Goal: Task Accomplishment & Management: Use online tool/utility

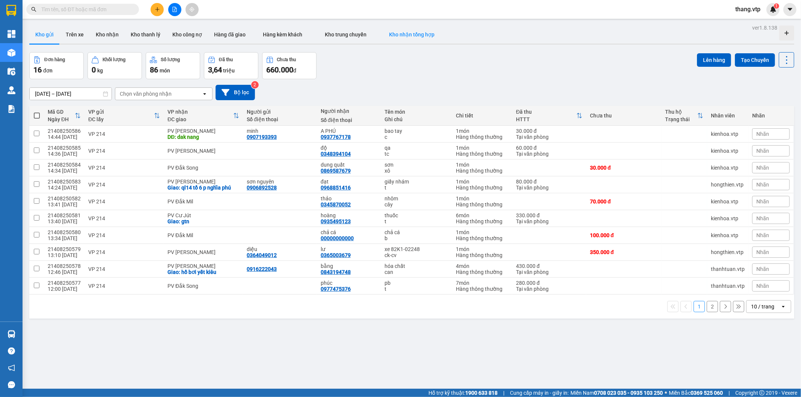
click at [421, 38] on button "Kho nhận tổng hợp" at bounding box center [412, 35] width 68 height 18
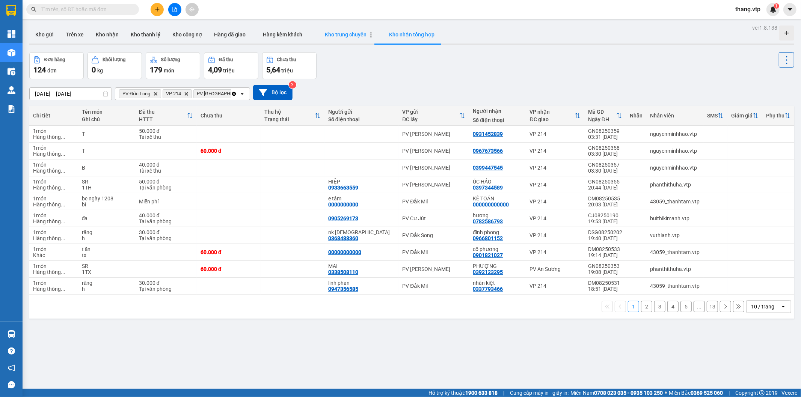
click at [338, 35] on span "Kho trung chuyển" at bounding box center [346, 35] width 42 height 6
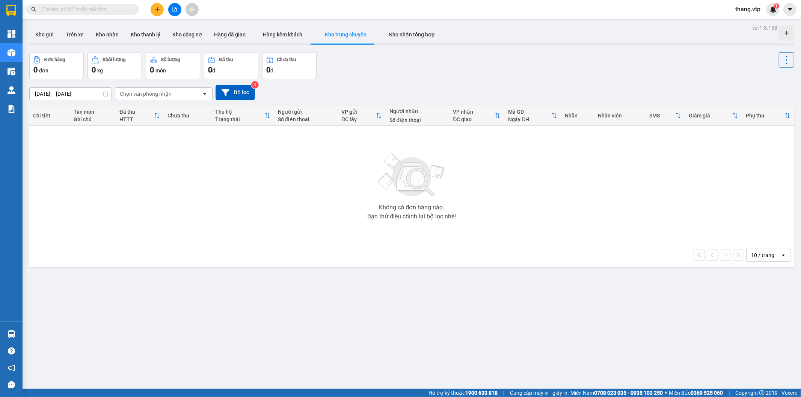
click at [78, 15] on div "Kết quả tìm kiếm ( 0 ) Bộ lọc No Data" at bounding box center [73, 9] width 146 height 13
click at [78, 11] on input "text" at bounding box center [85, 9] width 89 height 8
paste input "0707555113"
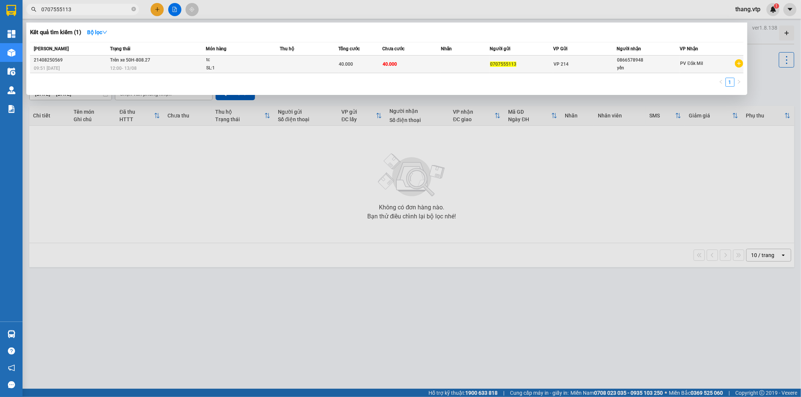
type input "0707555113"
click at [226, 69] on div "SL: 1" at bounding box center [234, 68] width 56 height 8
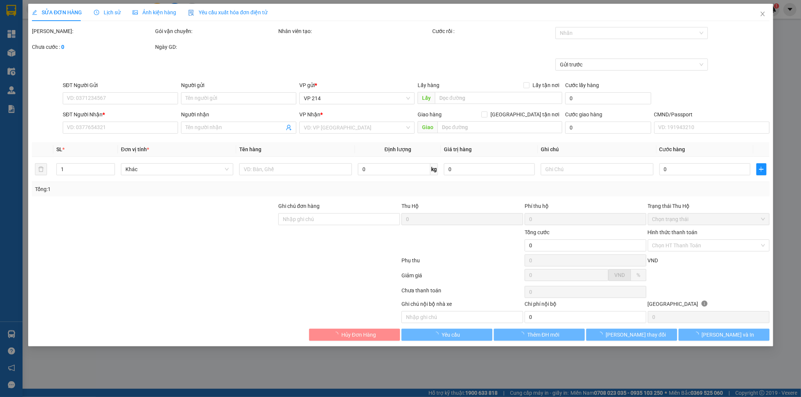
type input "0707555113"
type input "0866578948"
type input "yến"
type input "40.000"
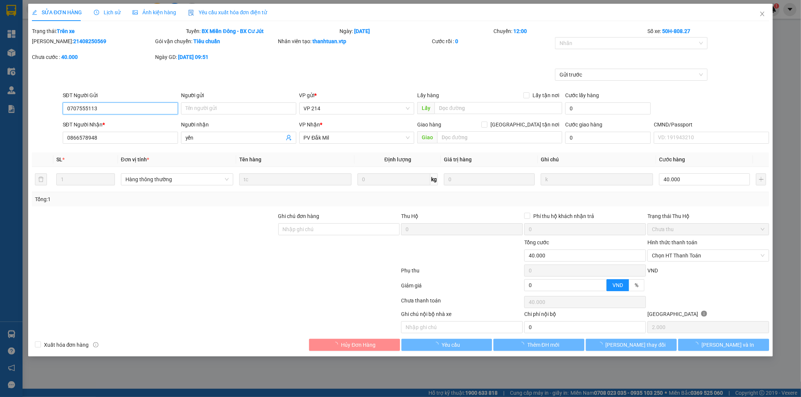
type input "2.000"
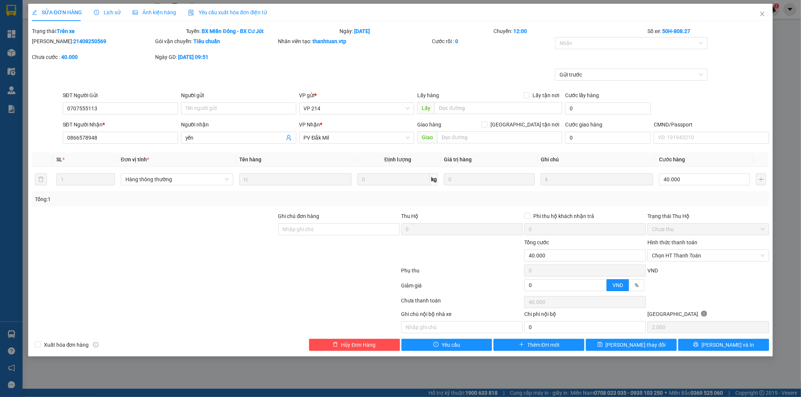
click at [104, 13] on span "Lịch sử" at bounding box center [107, 12] width 27 height 6
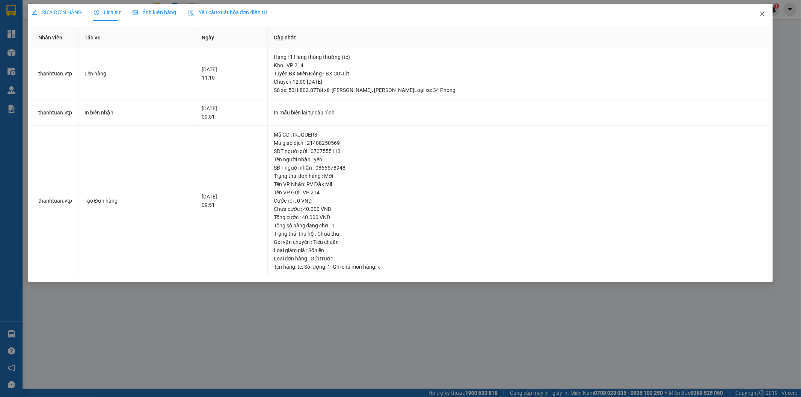
click at [761, 12] on icon "close" at bounding box center [762, 14] width 6 height 6
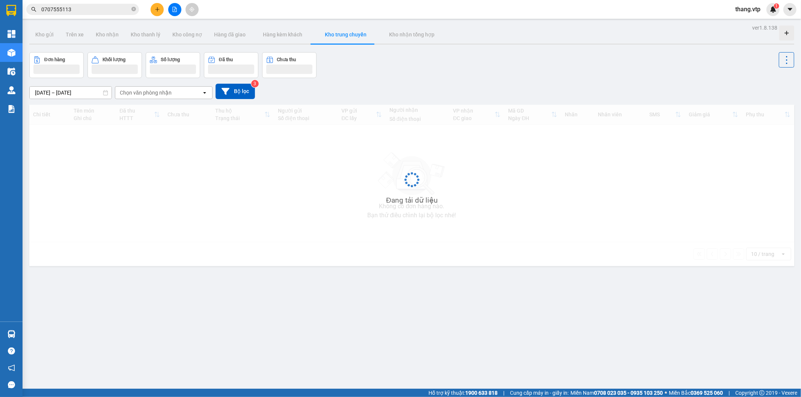
click at [88, 9] on input "0707555113" at bounding box center [85, 9] width 89 height 8
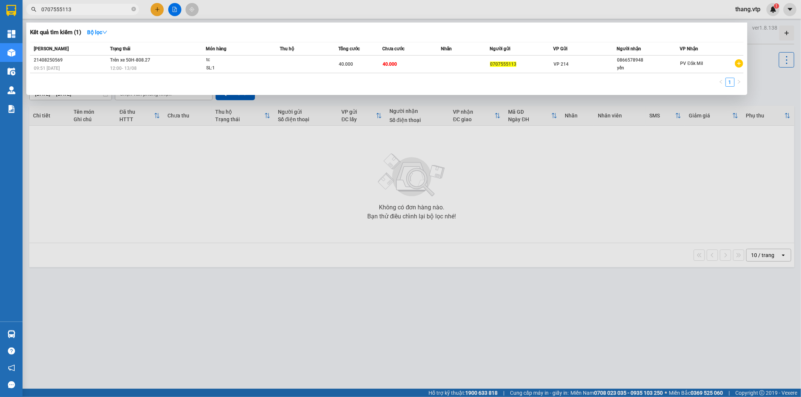
click at [88, 9] on input "0707555113" at bounding box center [85, 9] width 89 height 8
paste input "935838256"
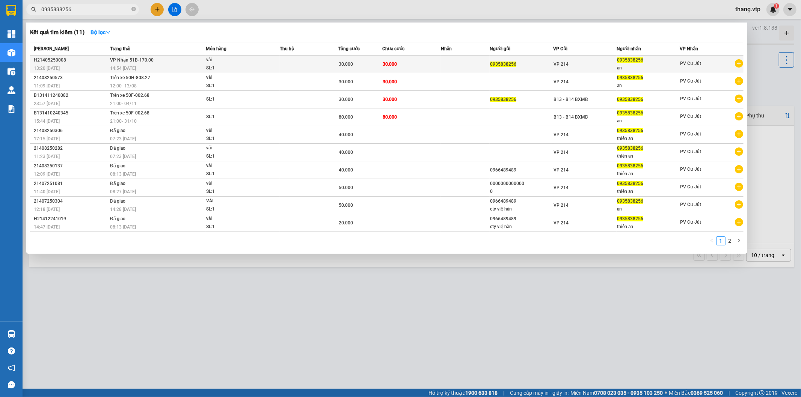
type input "0935838256"
click at [220, 65] on div "SL: 1" at bounding box center [234, 68] width 56 height 8
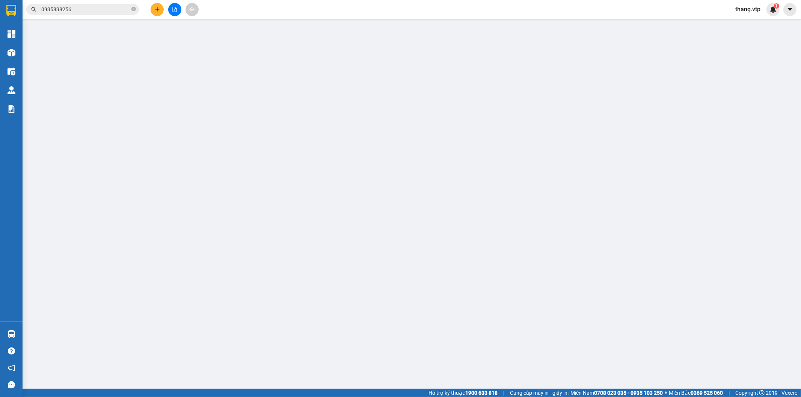
type input "0935838256"
type input "an"
type input "30.000"
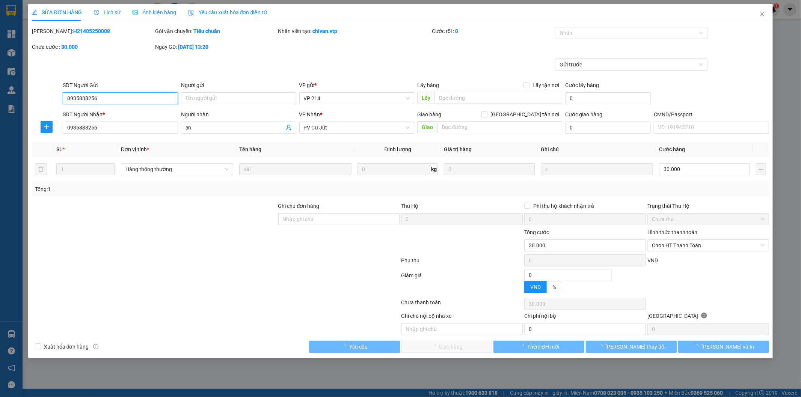
type input "1.500"
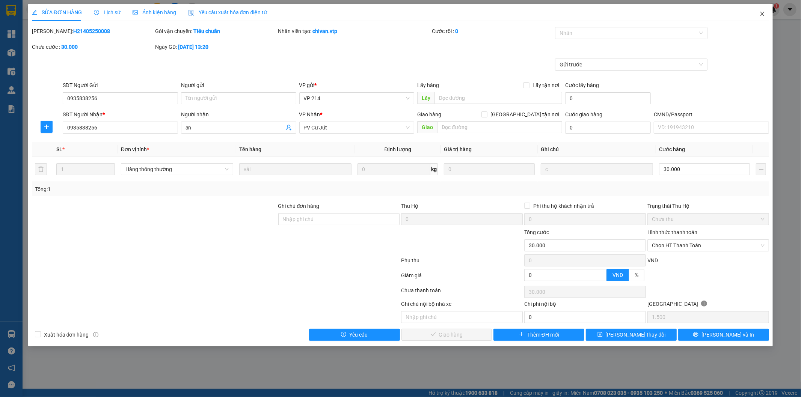
click at [763, 11] on span "Close" at bounding box center [762, 14] width 21 height 21
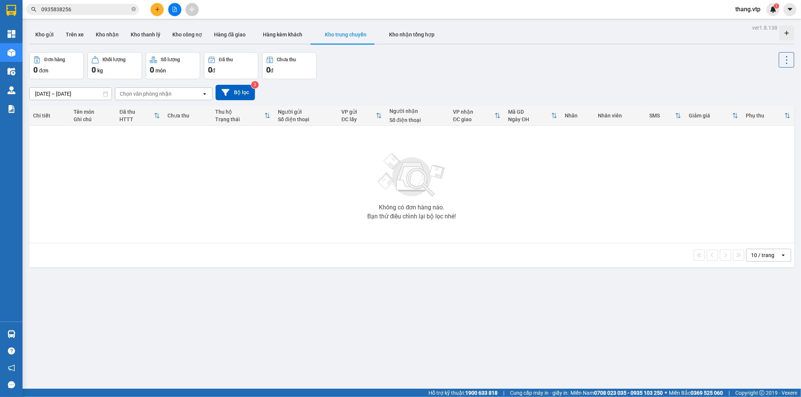
click at [93, 6] on input "0935838256" at bounding box center [85, 9] width 89 height 8
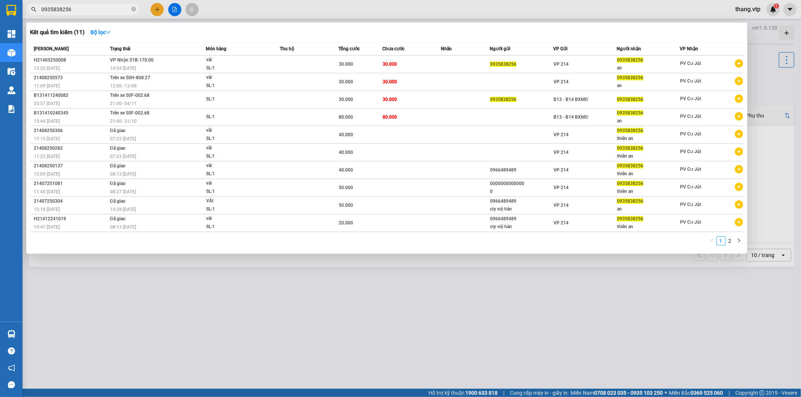
click at [352, 314] on div at bounding box center [400, 198] width 801 height 397
click at [96, 7] on input "0935838256" at bounding box center [85, 9] width 89 height 8
click at [211, 79] on div "vải" at bounding box center [234, 78] width 56 height 8
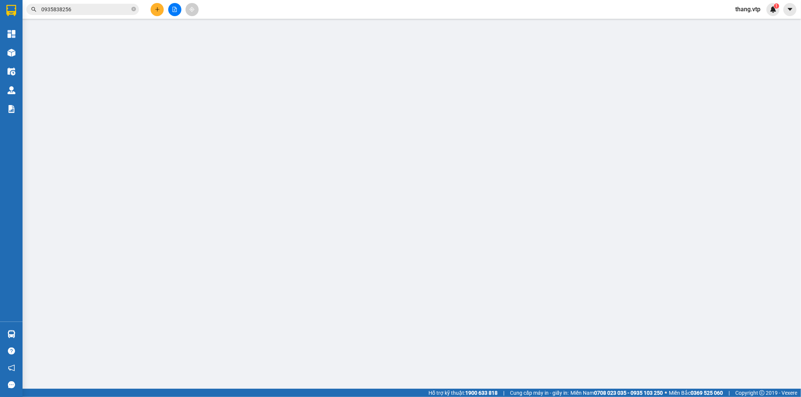
type input "0935838256"
type input "an"
type input "30.000"
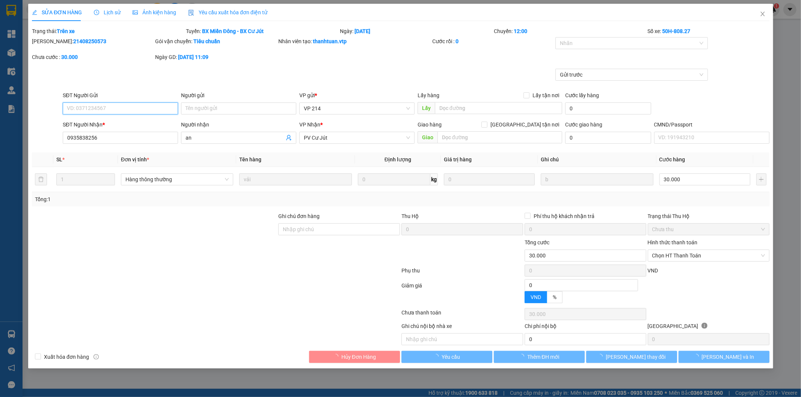
type input "1.500"
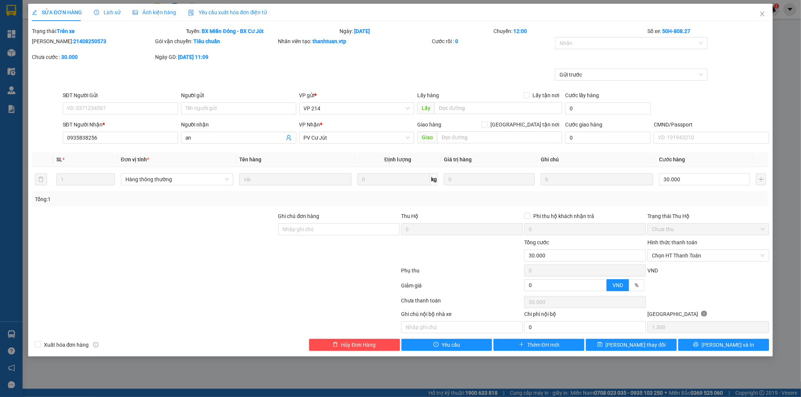
drag, startPoint x: 58, startPoint y: 43, endPoint x: 109, endPoint y: 47, distance: 51.6
click at [109, 47] on div "Mã ĐH: 21408250573" at bounding box center [92, 45] width 123 height 16
copy b "21408250573"
click at [761, 16] on icon "close" at bounding box center [763, 14] width 4 height 5
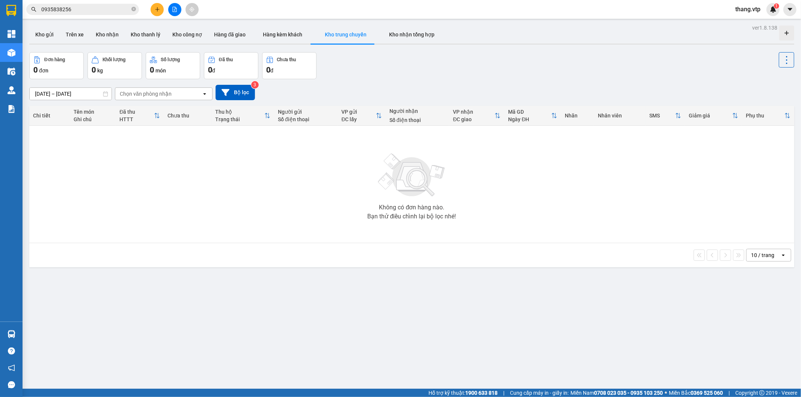
click at [147, 95] on div "Chọn văn phòng nhận" at bounding box center [146, 94] width 52 height 8
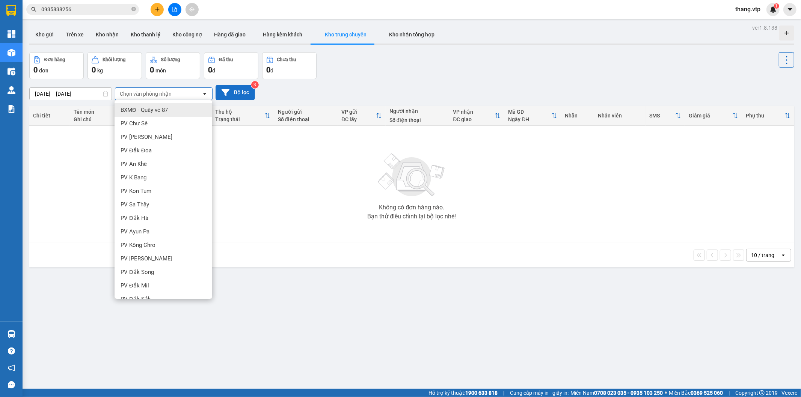
click at [239, 91] on button "Bộ lọc" at bounding box center [235, 92] width 39 height 15
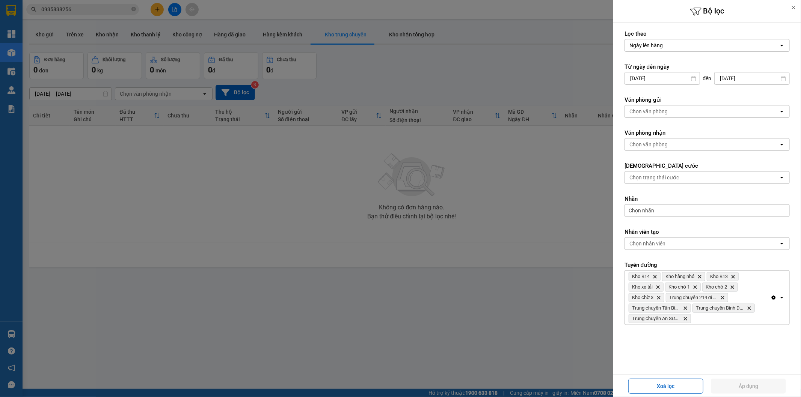
click at [502, 207] on div at bounding box center [400, 198] width 801 height 397
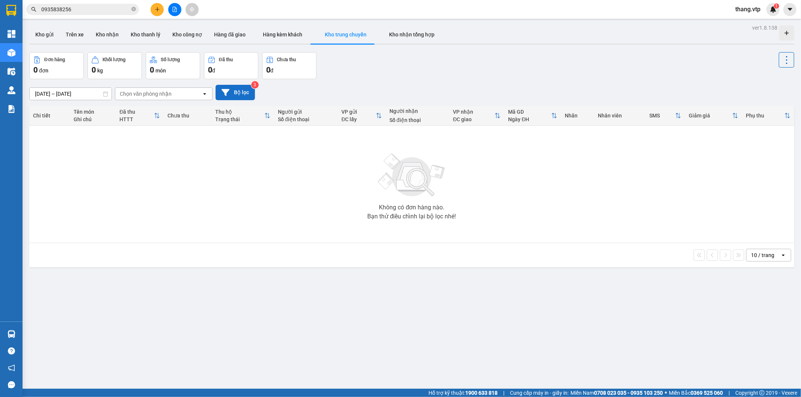
click at [249, 98] on button "Bộ lọc" at bounding box center [235, 92] width 39 height 15
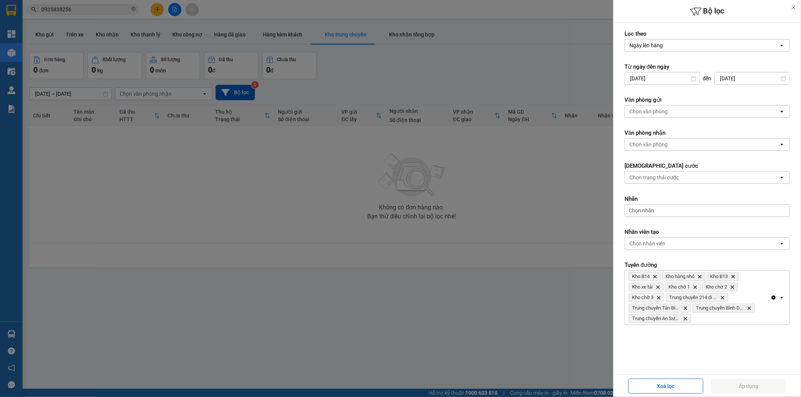
click at [239, 91] on div at bounding box center [400, 198] width 801 height 397
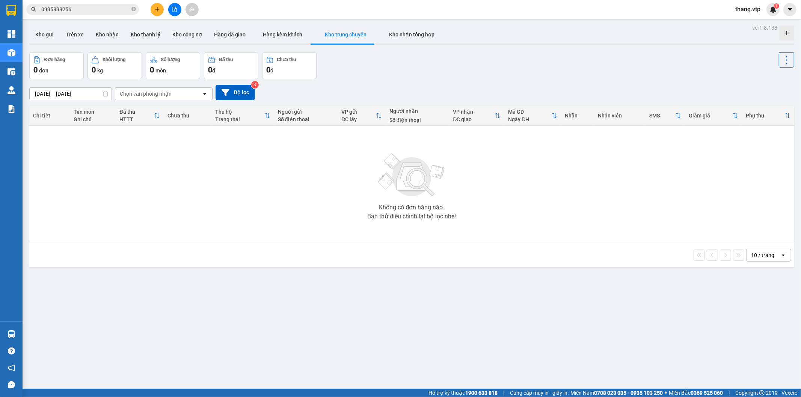
click at [303, 179] on div "Không có đơn hàng nào. Bạn thử điều chỉnh lại bộ lọc nhé!" at bounding box center [412, 184] width 758 height 113
click at [98, 12] on input "0935838256" at bounding box center [85, 9] width 89 height 8
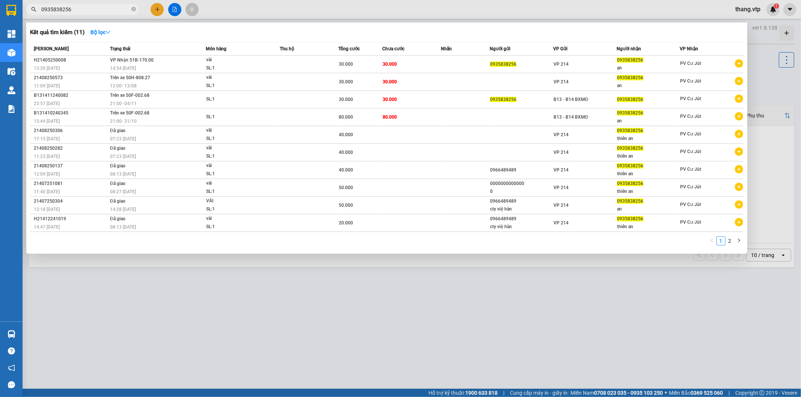
paste input "21408250573"
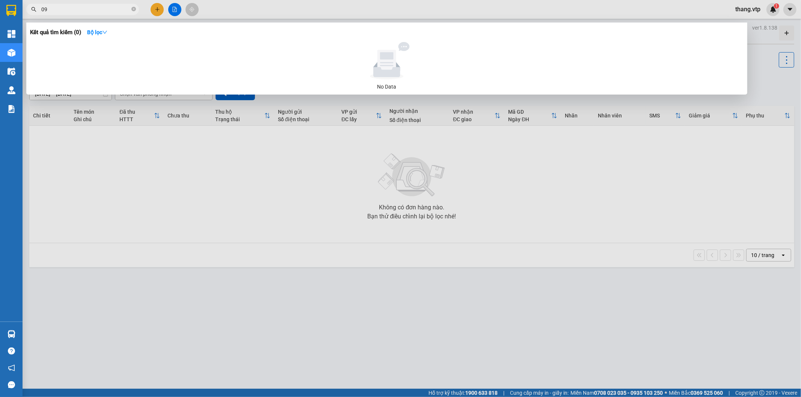
type input "0"
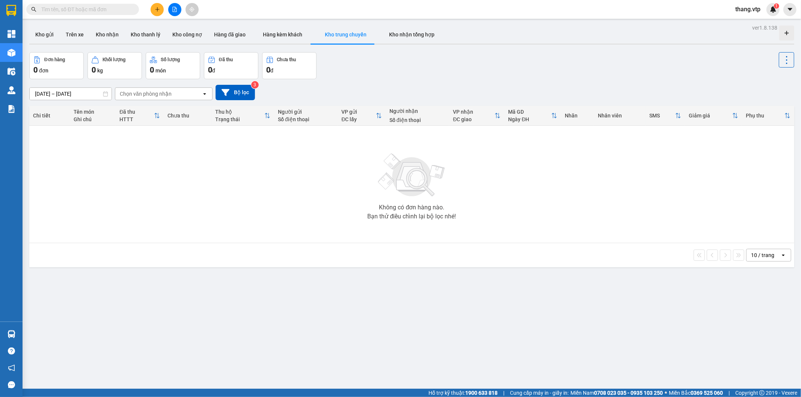
click at [74, 12] on input "text" at bounding box center [85, 9] width 89 height 8
paste input "21408250569"
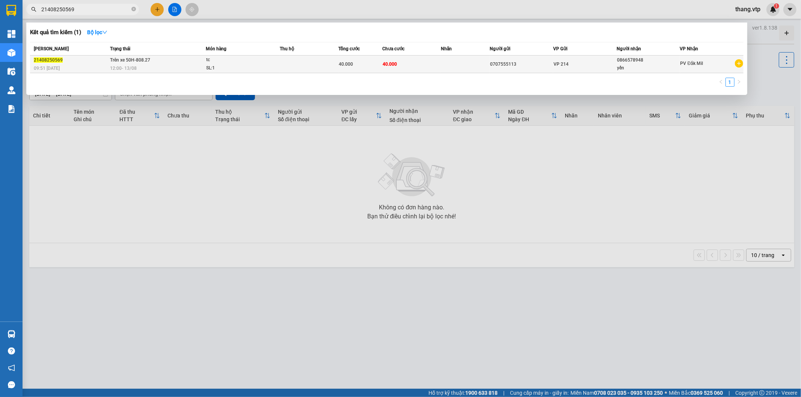
type input "21408250569"
click at [160, 61] on td "Trên xe 50H-808.27 12:00 - 13/08" at bounding box center [157, 65] width 98 height 18
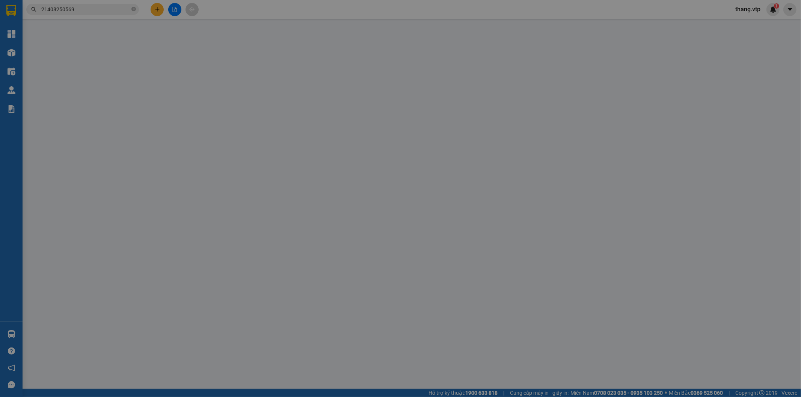
type input "2.000"
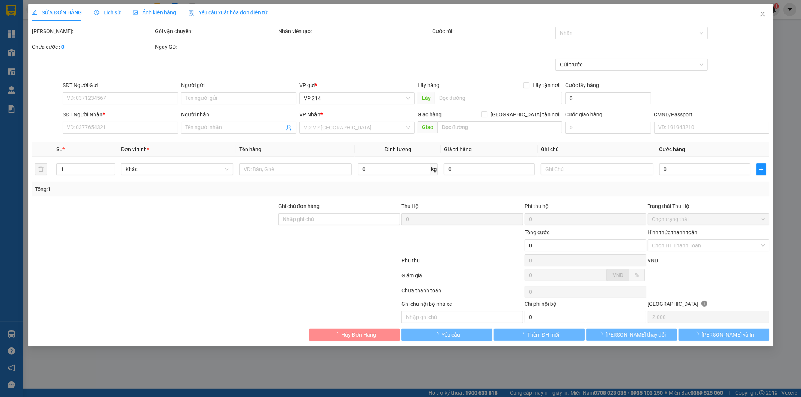
type input "0707555113"
type input "0866578948"
type input "yến"
type input "40.000"
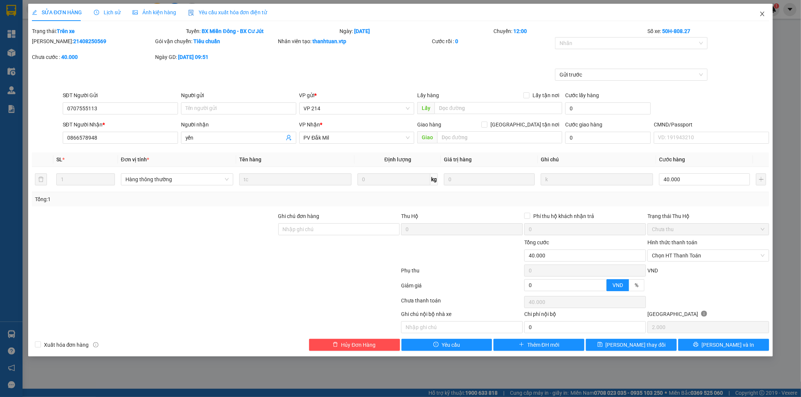
click at [761, 14] on icon "close" at bounding box center [762, 14] width 6 height 6
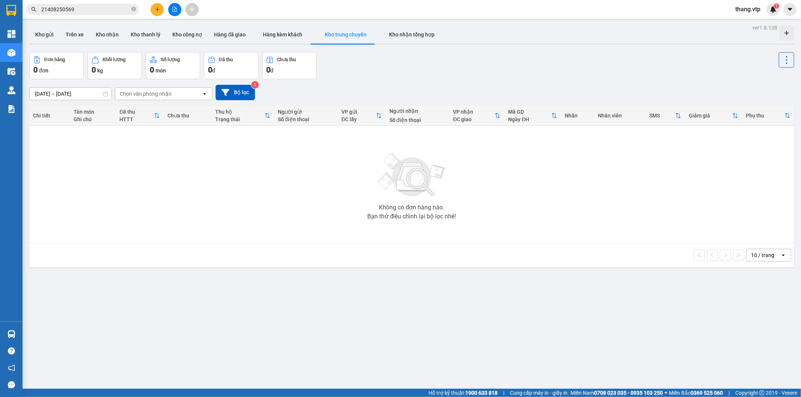
click at [179, 190] on div "Không có đơn hàng nào. Bạn thử điều chỉnh lại bộ lọc nhé!" at bounding box center [412, 184] width 758 height 113
click at [176, 92] on div "Chọn văn phòng nhận" at bounding box center [158, 94] width 86 height 12
type input "D"
type input "DM"
click at [151, 106] on div "PV Đắk Mil" at bounding box center [164, 110] width 98 height 14
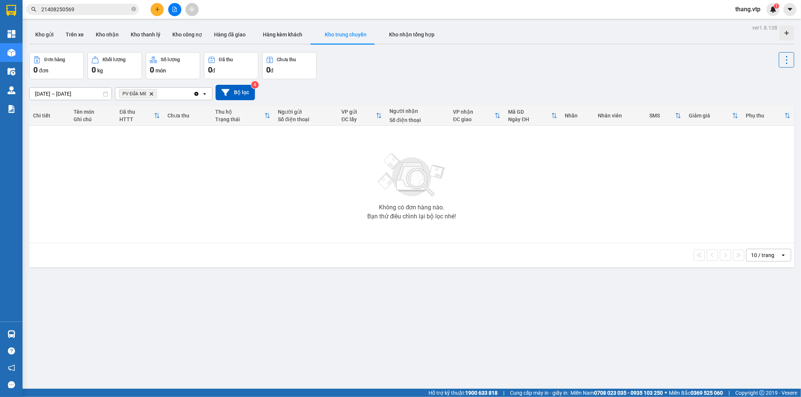
click at [196, 95] on icon "Clear all" at bounding box center [197, 94] width 4 height 4
click at [239, 91] on button "Bộ lọc" at bounding box center [235, 92] width 39 height 15
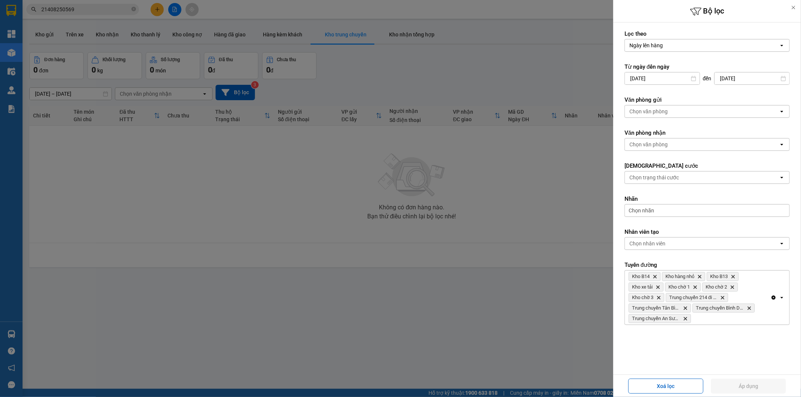
click at [668, 50] on div "Ngày lên hàng" at bounding box center [702, 45] width 154 height 12
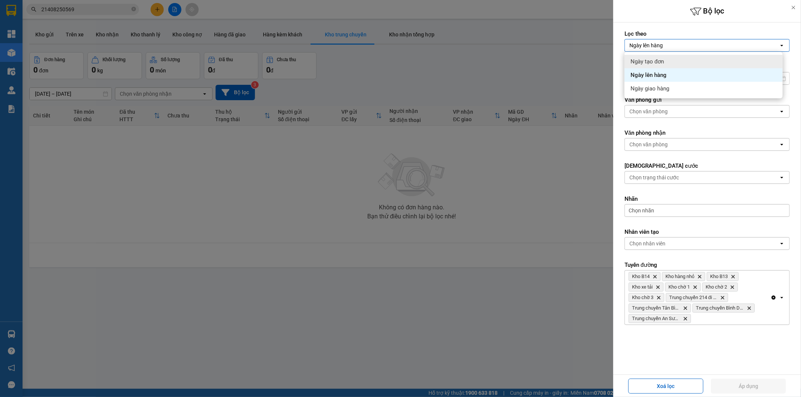
click at [647, 66] on div "Ngày tạo đơn" at bounding box center [704, 62] width 158 height 14
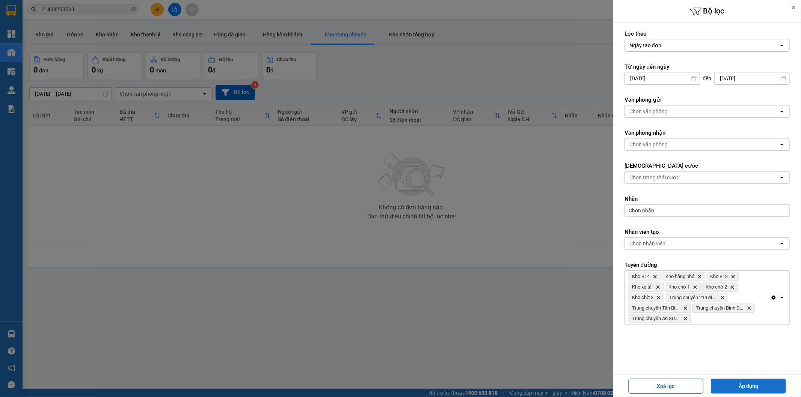
click at [740, 388] on button "Áp dụng" at bounding box center [748, 386] width 75 height 15
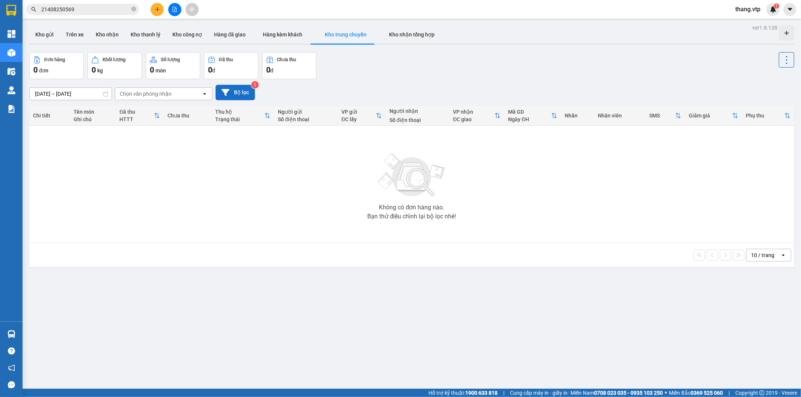
click at [238, 92] on button "Bộ lọc" at bounding box center [235, 92] width 39 height 15
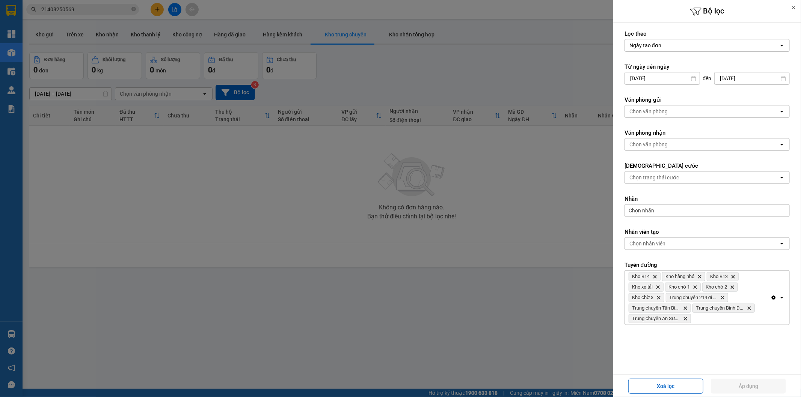
click at [516, 187] on div at bounding box center [400, 198] width 801 height 397
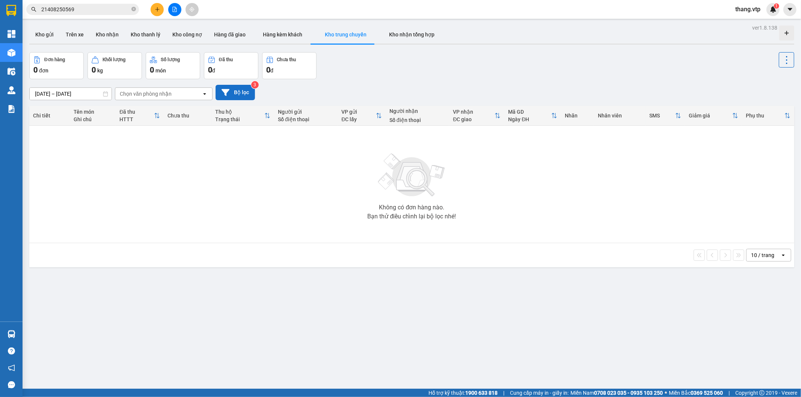
click at [239, 92] on button "Bộ lọc" at bounding box center [235, 92] width 39 height 15
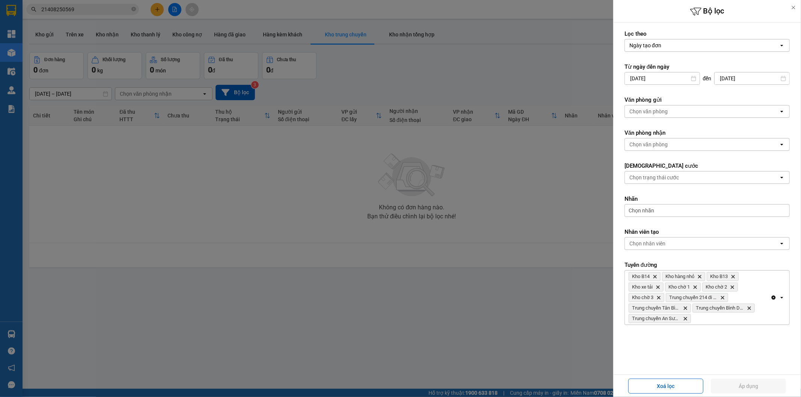
click at [302, 210] on div at bounding box center [400, 198] width 801 height 397
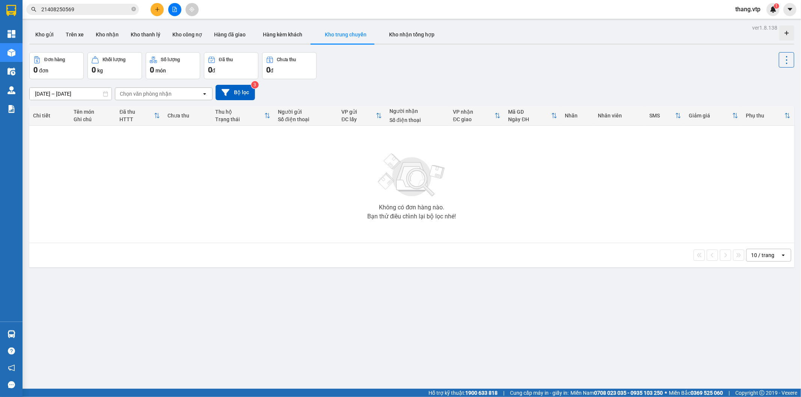
click at [80, 14] on span "21408250569" at bounding box center [82, 9] width 113 height 11
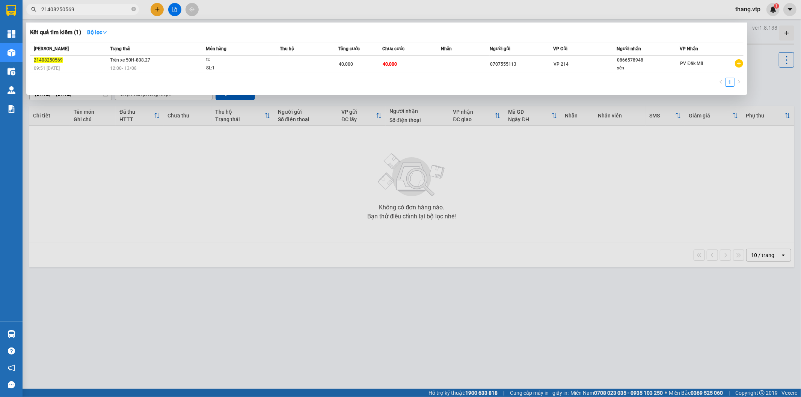
click at [85, 8] on input "21408250569" at bounding box center [85, 9] width 89 height 8
click at [103, 64] on div "09:51 - 13/08" at bounding box center [71, 68] width 74 height 8
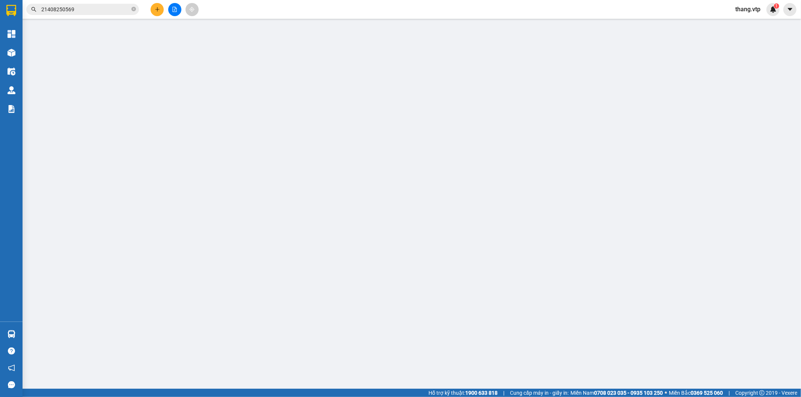
type input "2.000"
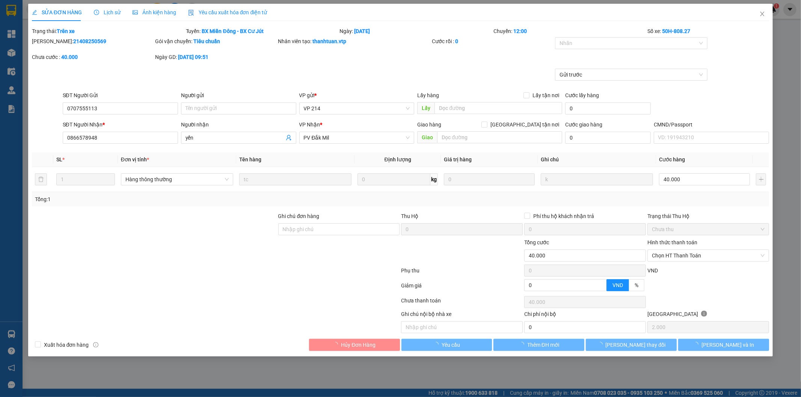
type input "0707555113"
type input "0866578948"
type input "yến"
type input "40.000"
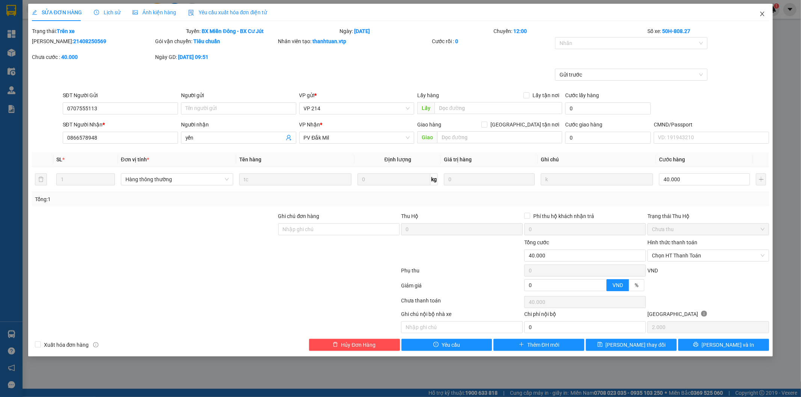
click at [764, 14] on icon "close" at bounding box center [762, 14] width 6 height 6
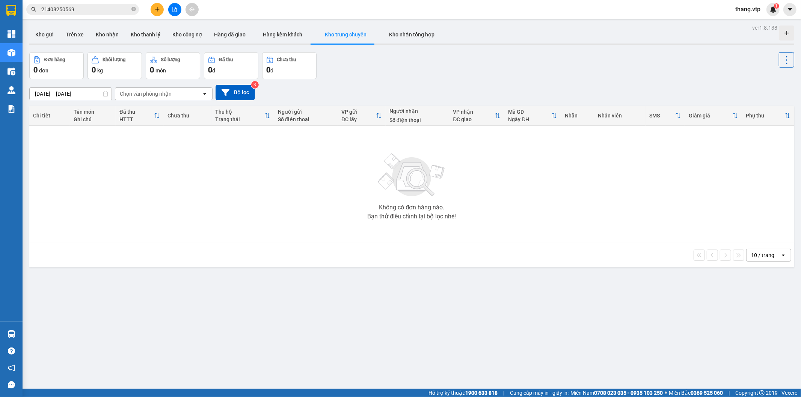
click at [271, 172] on div "Không có đơn hàng nào. Bạn thử điều chỉnh lại bộ lọc nhé!" at bounding box center [412, 184] width 758 height 113
click at [70, 10] on input "21408250569" at bounding box center [85, 9] width 89 height 8
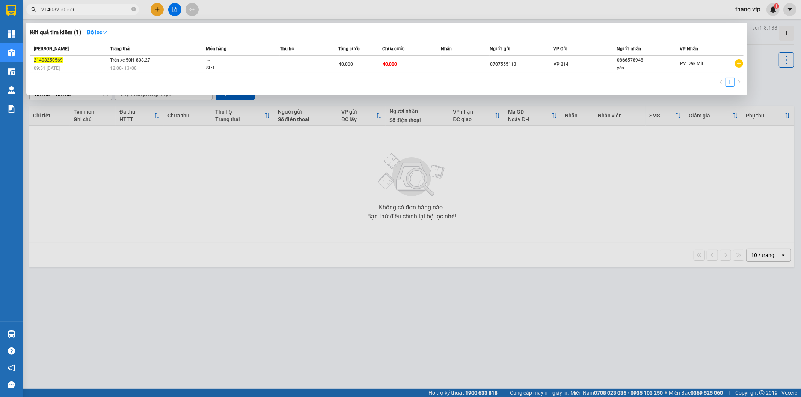
click at [70, 10] on input "21408250569" at bounding box center [85, 9] width 89 height 8
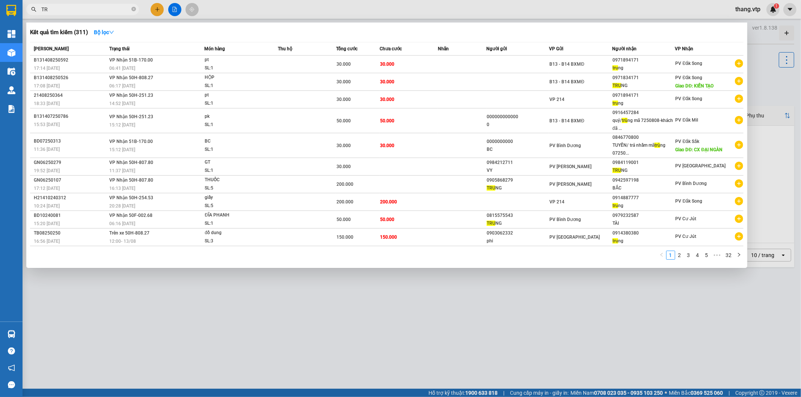
type input "T"
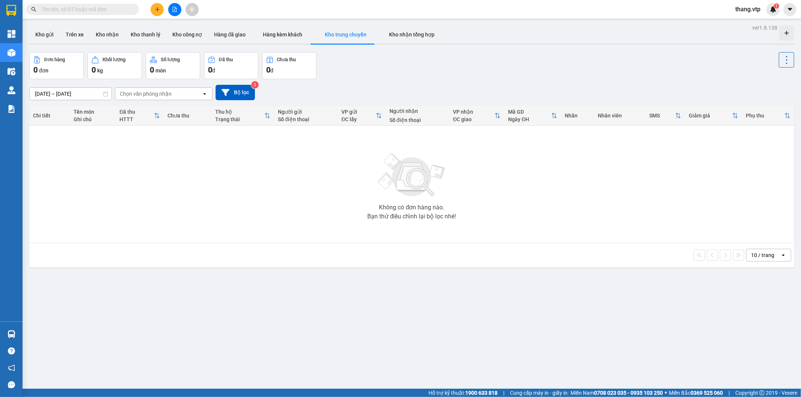
drag, startPoint x: 170, startPoint y: 164, endPoint x: 0, endPoint y: 94, distance: 183.8
click at [169, 164] on div "Không có đơn hàng nào. Bạn thử điều chỉnh lại bộ lọc nhé!" at bounding box center [412, 184] width 758 height 113
click at [54, 33] on button "Kho gửi" at bounding box center [44, 35] width 30 height 18
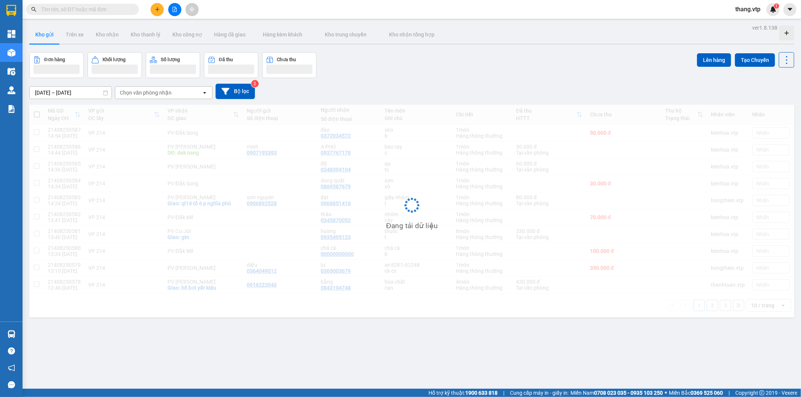
click at [52, 33] on button "Kho gửi" at bounding box center [44, 35] width 30 height 18
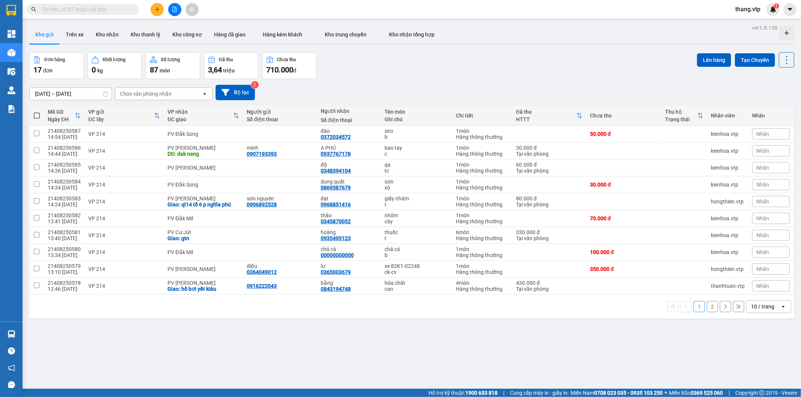
click at [160, 5] on button at bounding box center [157, 9] width 13 height 13
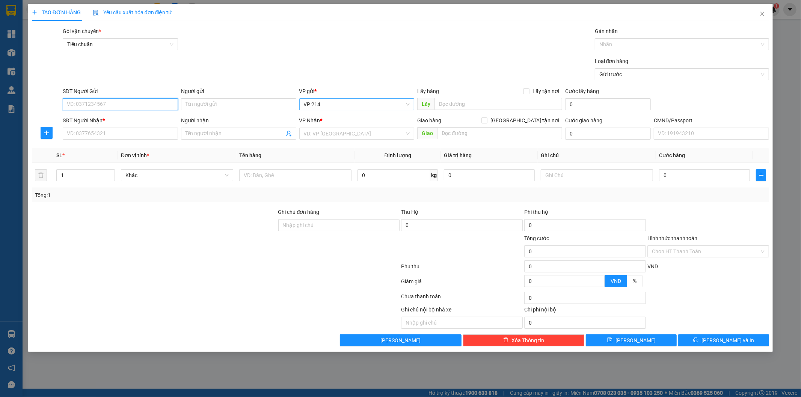
click at [328, 107] on span "VP 214" at bounding box center [357, 104] width 106 height 11
type input "BÌNH"
click at [320, 129] on div "PV Bình Dương" at bounding box center [357, 131] width 106 height 8
click at [341, 50] on div "Gói vận chuyển * Tiêu chuẩn Gán nhãn Nhãn" at bounding box center [416, 40] width 710 height 26
click at [107, 106] on input "SĐT Người Gửi" at bounding box center [120, 104] width 115 height 12
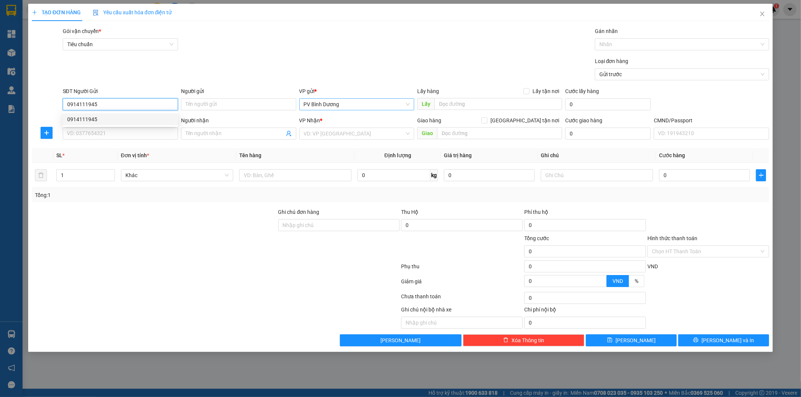
type input "0914111945"
click at [327, 55] on form "Transit Pickup Surcharge Ids Transit Deliver Surcharge Ids Transit Deliver Surc…" at bounding box center [401, 55] width 738 height 56
click at [106, 134] on input "SĐT Người Nhận *" at bounding box center [120, 134] width 115 height 12
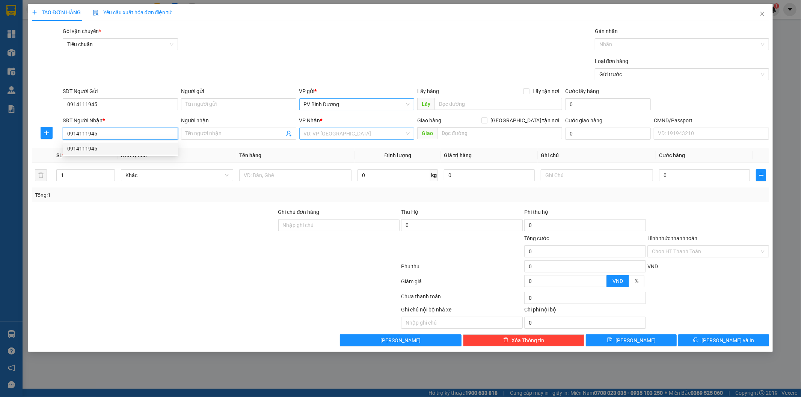
click at [338, 128] on div "VD: VP Sài Gòn" at bounding box center [356, 134] width 115 height 12
type input "0914111945"
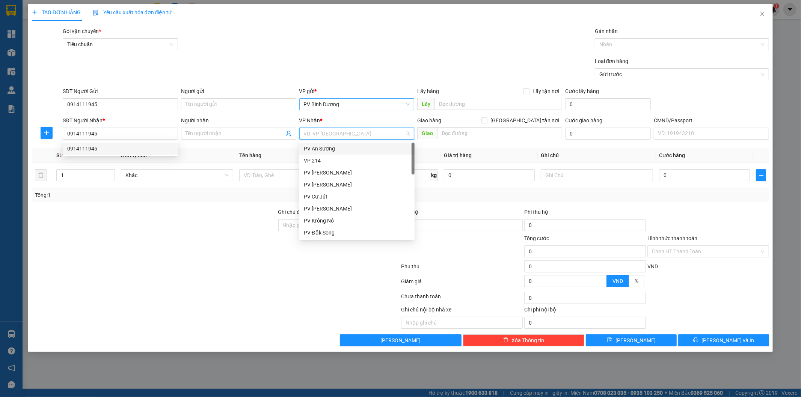
click at [338, 133] on input "search" at bounding box center [354, 133] width 101 height 11
type input "D"
type input "ĐẮ"
click at [325, 147] on div "PV Đắk Song" at bounding box center [357, 149] width 106 height 8
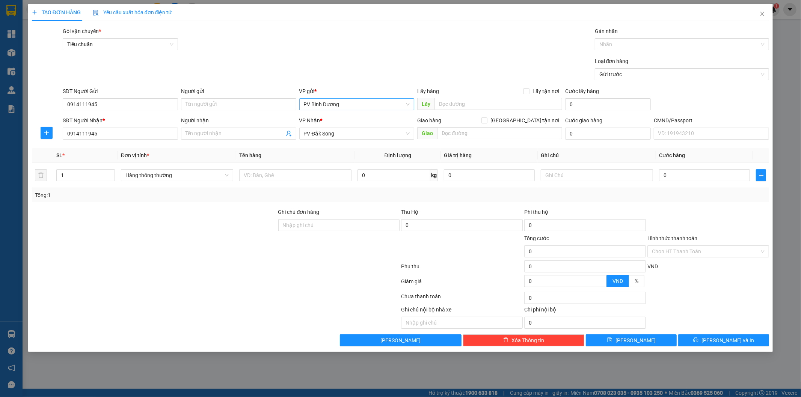
click at [171, 249] on div at bounding box center [154, 247] width 246 height 26
click at [297, 180] on input "text" at bounding box center [295, 175] width 112 height 12
type input "TEST"
click at [671, 175] on input "0" at bounding box center [704, 175] width 91 height 12
type input "4"
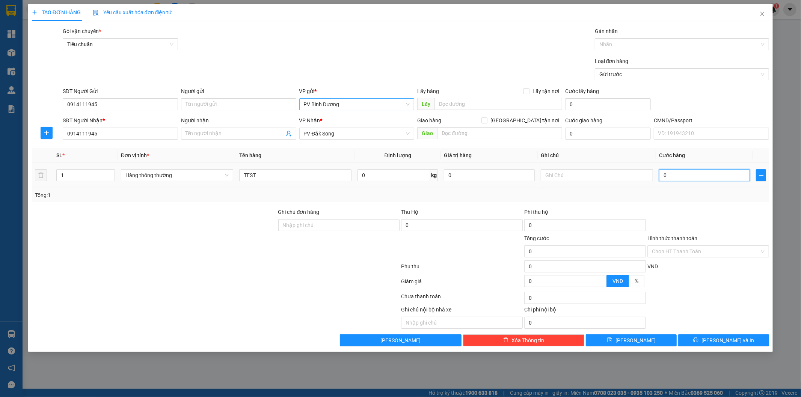
type input "4"
type input "40"
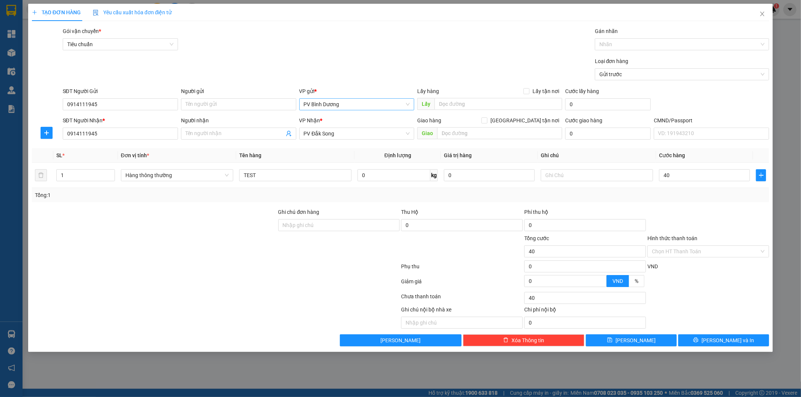
type input "40.000"
click at [682, 200] on div "Tổng: 1" at bounding box center [401, 195] width 738 height 14
click at [645, 343] on button "Lưu" at bounding box center [631, 341] width 91 height 12
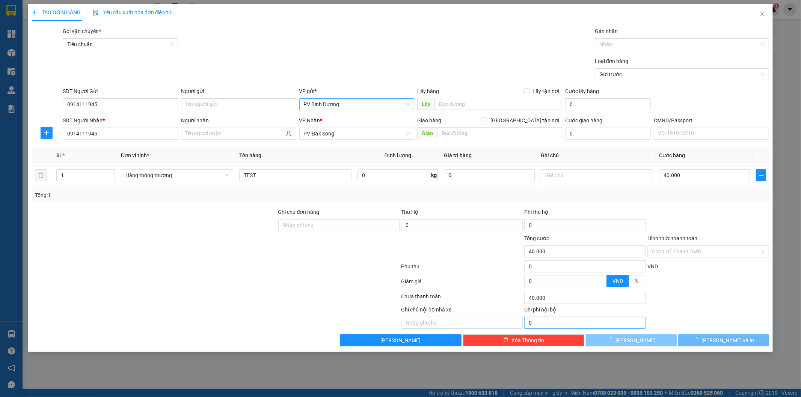
type input "0"
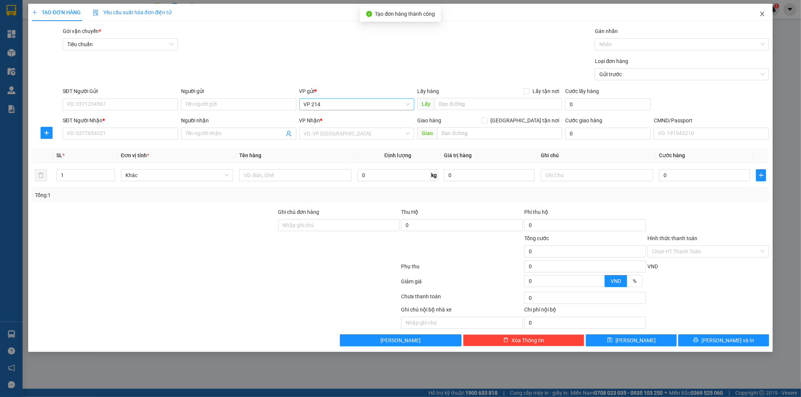
click at [764, 14] on icon "close" at bounding box center [762, 14] width 6 height 6
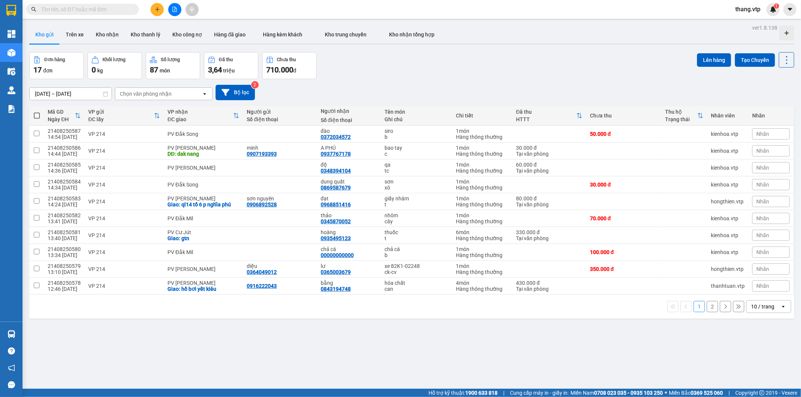
click at [126, 92] on div "Chọn văn phòng nhận" at bounding box center [146, 94] width 52 height 8
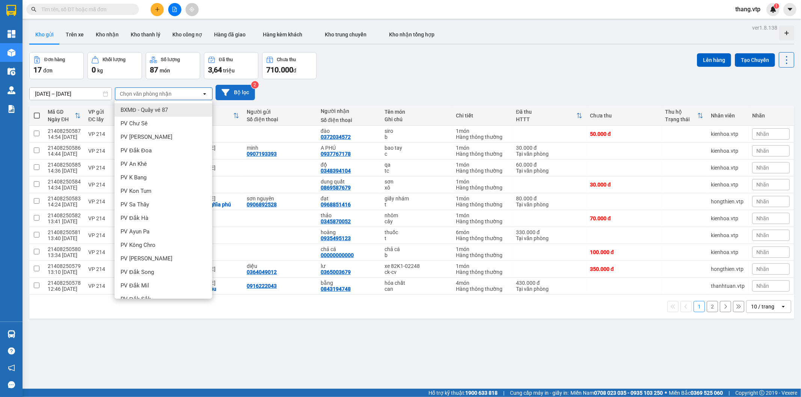
click at [244, 89] on button "Bộ lọc" at bounding box center [235, 92] width 39 height 15
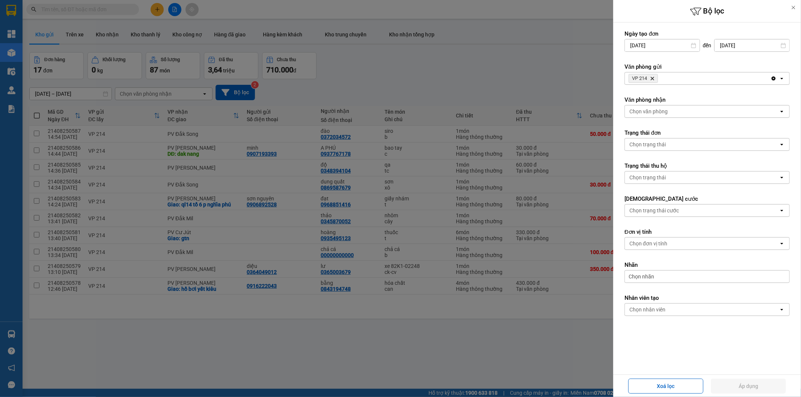
click at [682, 74] on div "VP 214 Delete" at bounding box center [698, 78] width 146 height 12
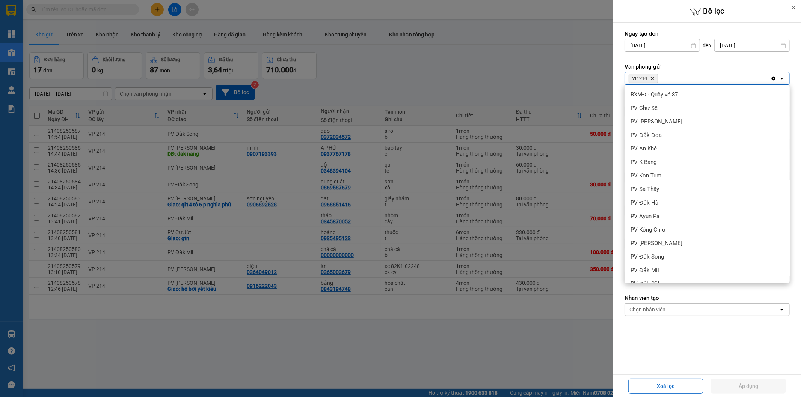
scroll to position [198, 0]
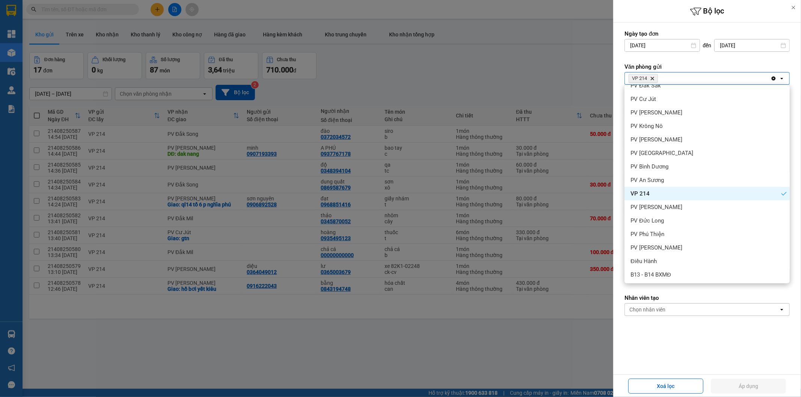
click at [653, 79] on icon "VP 214, close by backspace" at bounding box center [652, 78] width 3 height 3
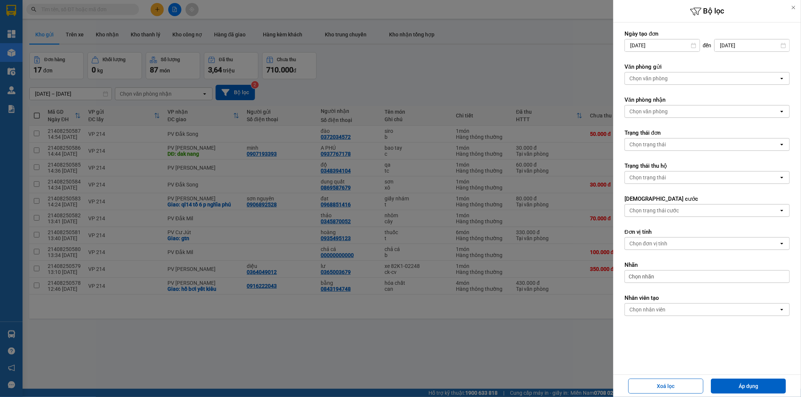
click at [670, 79] on div "Chọn văn phòng" at bounding box center [702, 78] width 154 height 12
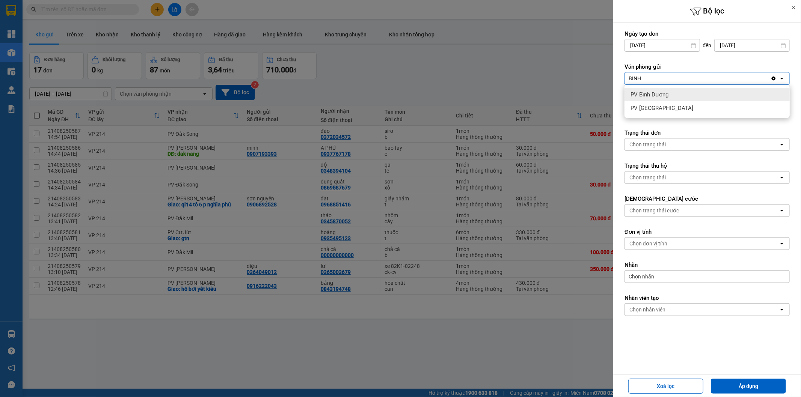
type input "BINH"
click at [666, 96] on span "PV Bình Dương" at bounding box center [650, 95] width 38 height 8
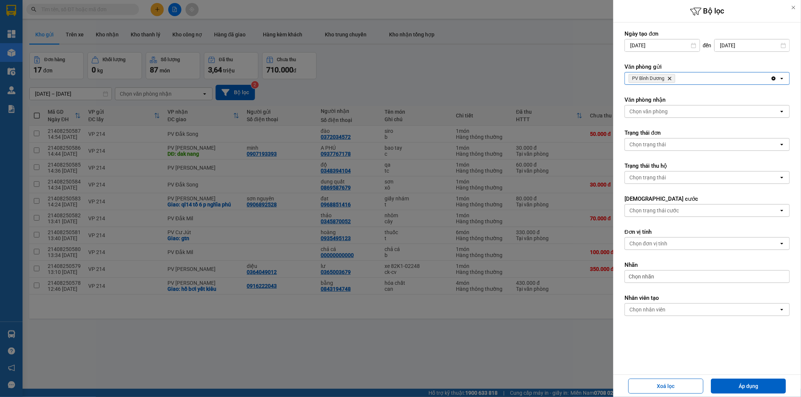
drag, startPoint x: 761, startPoint y: 396, endPoint x: 760, endPoint y: 390, distance: 6.1
click at [761, 393] on div "Xoá lọc Áp dụng" at bounding box center [707, 386] width 188 height 23
click at [760, 389] on button "Áp dụng" at bounding box center [748, 386] width 75 height 15
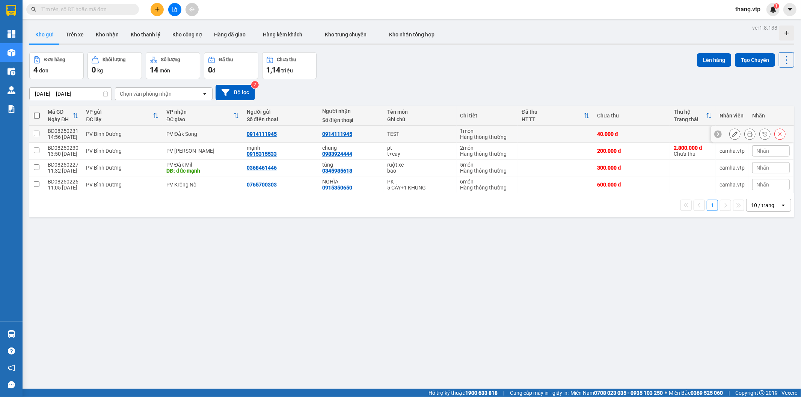
click at [39, 132] on input "checkbox" at bounding box center [37, 134] width 6 height 6
checkbox input "true"
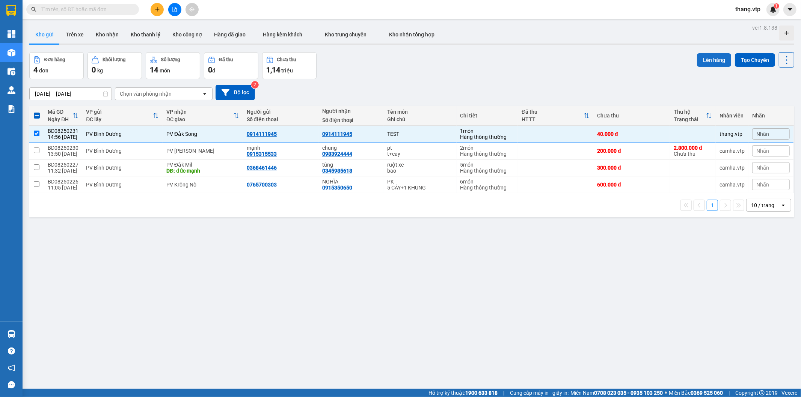
click at [707, 59] on button "Lên hàng" at bounding box center [714, 60] width 34 height 14
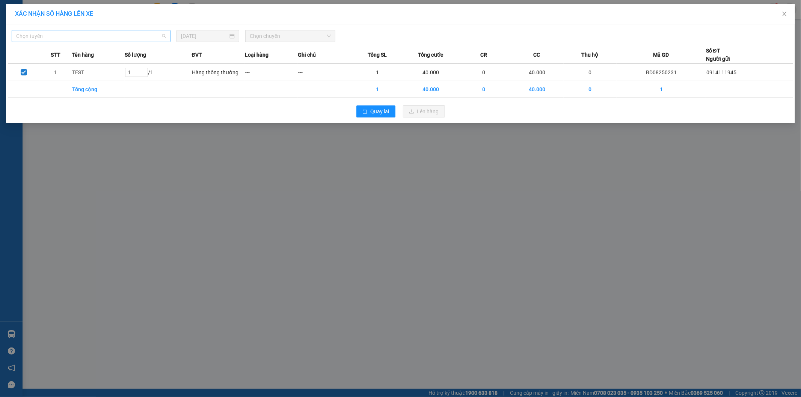
click at [121, 33] on span "Chọn tuyến" at bounding box center [91, 35] width 150 height 11
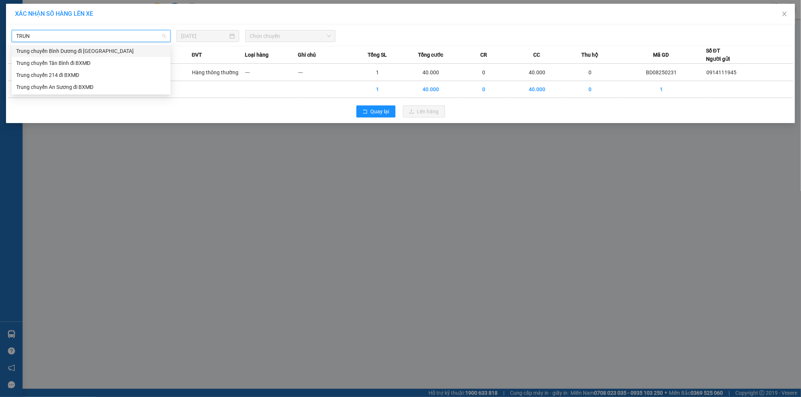
type input "TRUNG"
click at [95, 50] on div "Trung chuyển Bình Dương đi BXMĐ" at bounding box center [91, 51] width 150 height 8
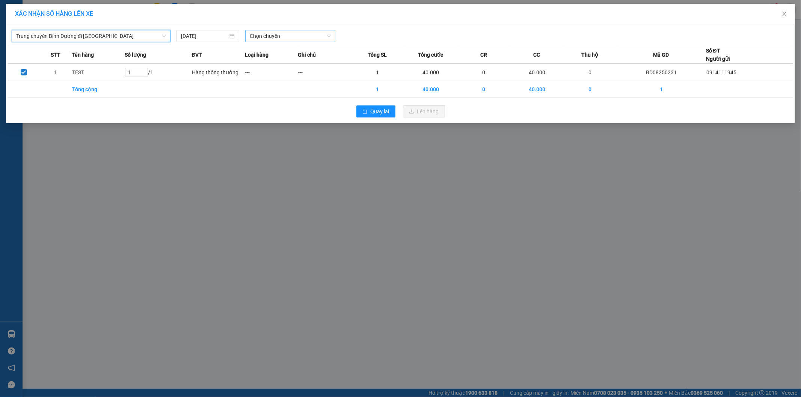
click at [294, 36] on span "Chọn chuyến" at bounding box center [290, 35] width 81 height 11
click at [261, 63] on div "14:00" at bounding box center [279, 63] width 59 height 8
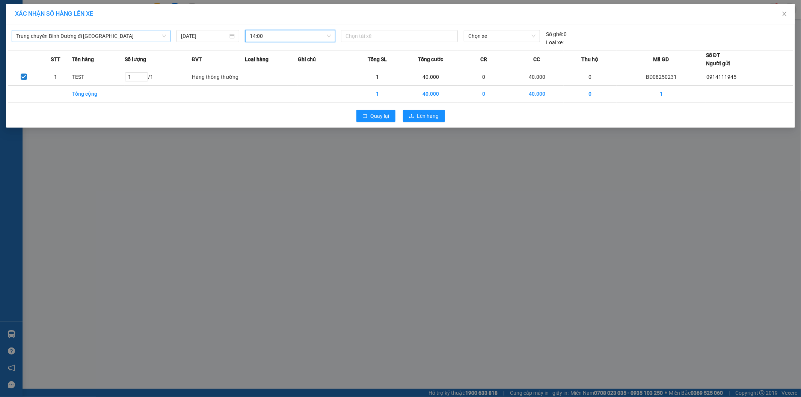
click at [355, 189] on div "XÁC NHẬN SỐ HÀNG LÊN XE Trung chuyển Bình Dương đi BXMĐ 13/08/2025 14:00 14:00 …" at bounding box center [400, 198] width 801 height 397
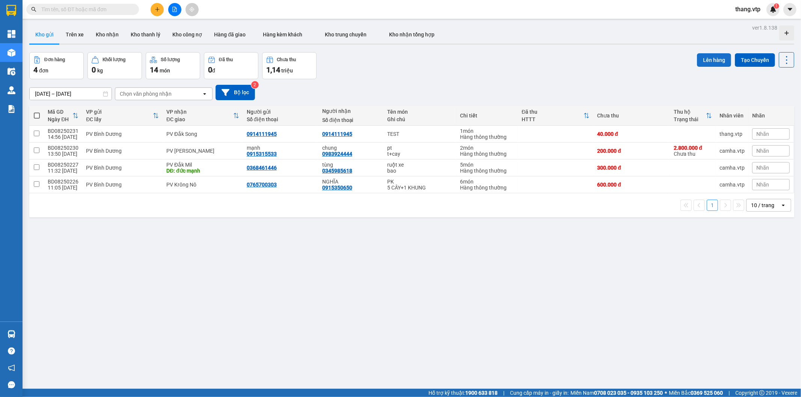
click at [705, 59] on button "Lên hàng" at bounding box center [714, 60] width 34 height 14
click at [36, 132] on input "checkbox" at bounding box center [37, 134] width 6 height 6
checkbox input "true"
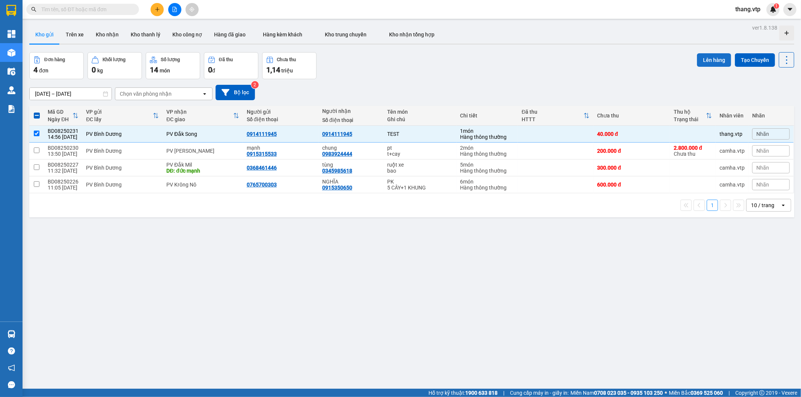
click at [708, 59] on button "Lên hàng" at bounding box center [714, 60] width 34 height 14
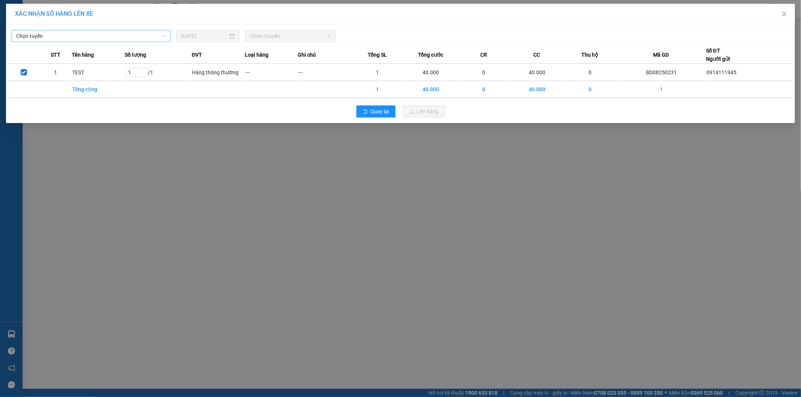
click at [92, 34] on span "Chọn tuyến" at bounding box center [91, 35] width 150 height 11
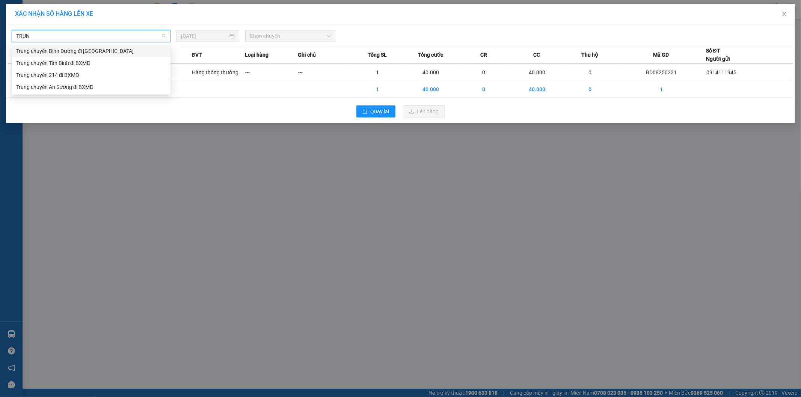
type input "TRUNG"
click at [87, 48] on div "Trung chuyển Bình Dương đi BXMĐ" at bounding box center [91, 51] width 150 height 8
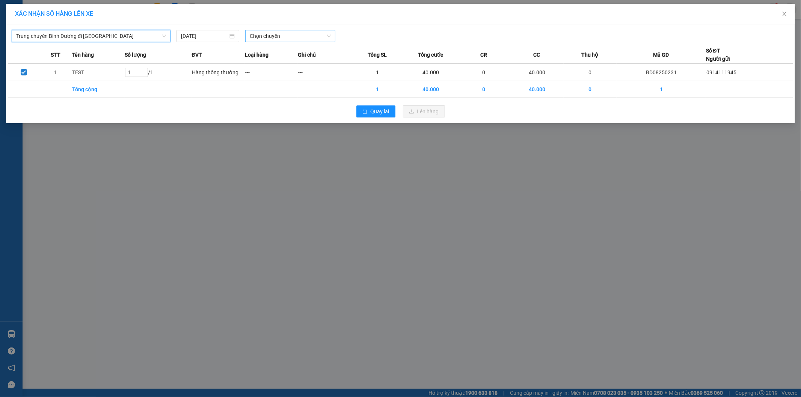
drag, startPoint x: 262, startPoint y: 36, endPoint x: 268, endPoint y: 36, distance: 5.7
click at [264, 36] on span "Chọn chuyến" at bounding box center [290, 35] width 81 height 11
click at [256, 61] on div "14:00" at bounding box center [279, 63] width 59 height 8
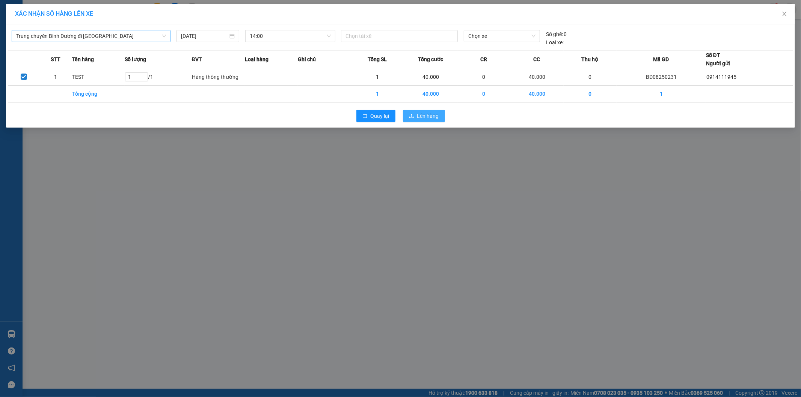
click at [425, 118] on span "Lên hàng" at bounding box center [428, 116] width 22 height 8
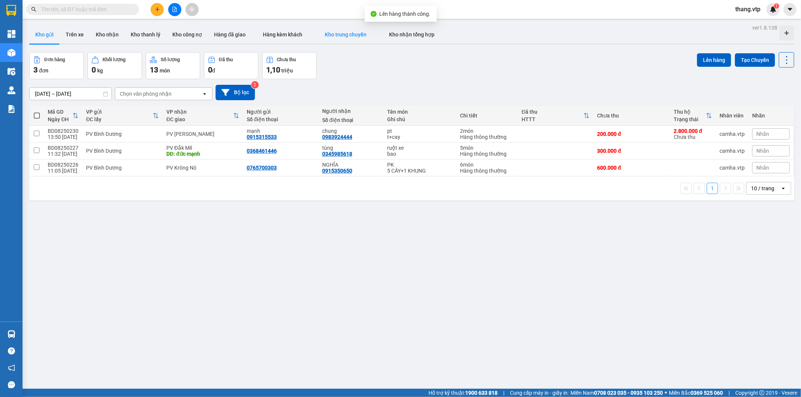
click at [346, 36] on span "Kho trung chuyển" at bounding box center [346, 35] width 42 height 6
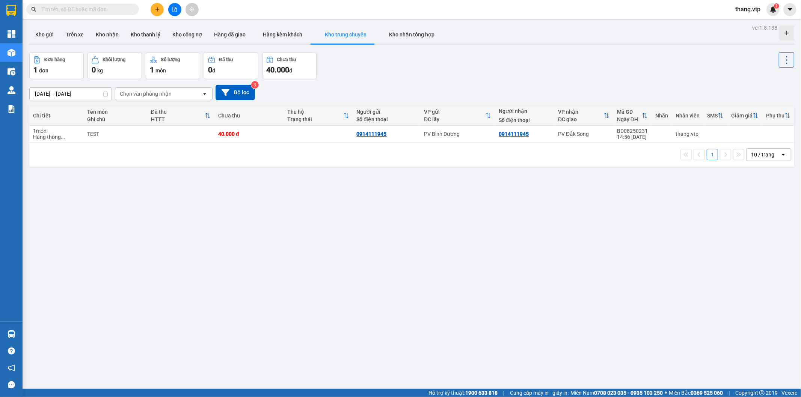
click at [389, 53] on div "Đơn hàng 1 đơn Khối lượng 0 kg Số lượng 1 món Đã thu 0 đ Chưa thu 40.000 đ" at bounding box center [411, 65] width 765 height 27
click at [91, 10] on input "text" at bounding box center [85, 9] width 89 height 8
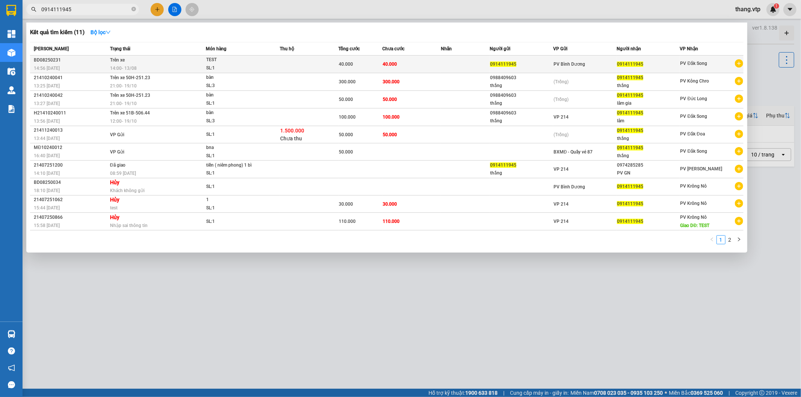
type input "0914111945"
click at [210, 68] on div "SL: 1" at bounding box center [234, 68] width 56 height 8
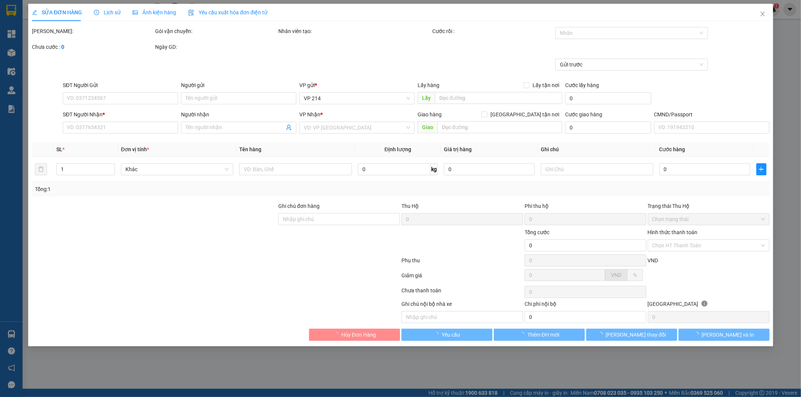
type input "0914111945"
type input "40.000"
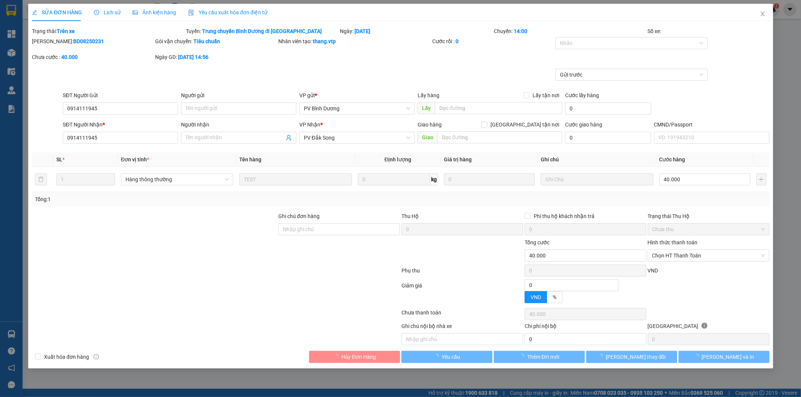
type input "2.000"
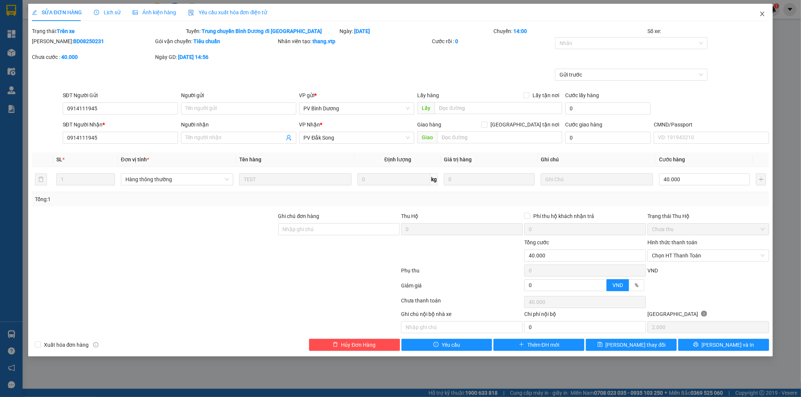
click at [761, 13] on icon "close" at bounding box center [763, 14] width 4 height 5
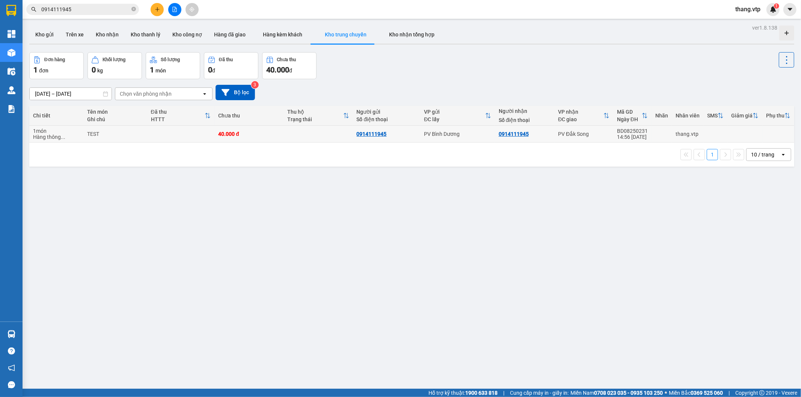
click at [166, 133] on td at bounding box center [180, 134] width 67 height 17
click at [399, 139] on td "0914111945" at bounding box center [386, 134] width 67 height 17
click at [426, 136] on div "PV Bình Dương" at bounding box center [457, 134] width 67 height 6
click at [104, 140] on td "TEST" at bounding box center [115, 134] width 64 height 17
click at [149, 132] on td at bounding box center [180, 134] width 67 height 17
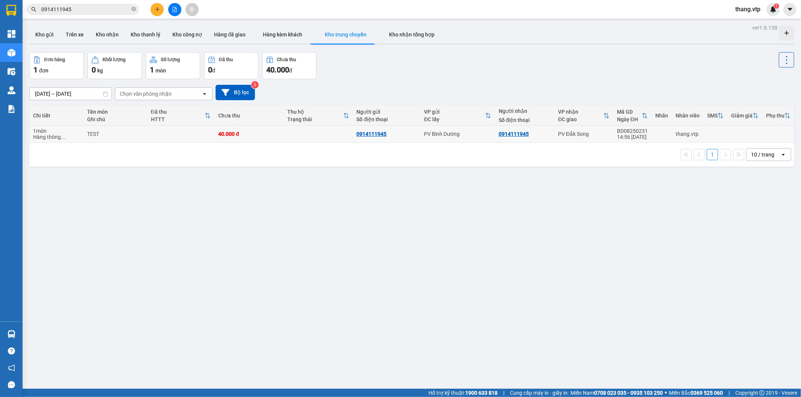
click at [749, 128] on td at bounding box center [744, 134] width 35 height 17
click at [783, 57] on icon at bounding box center [787, 60] width 11 height 11
click at [637, 138] on div "14:56 [DATE]" at bounding box center [632, 137] width 31 height 6
drag, startPoint x: 53, startPoint y: 140, endPoint x: 53, endPoint y: 131, distance: 9.8
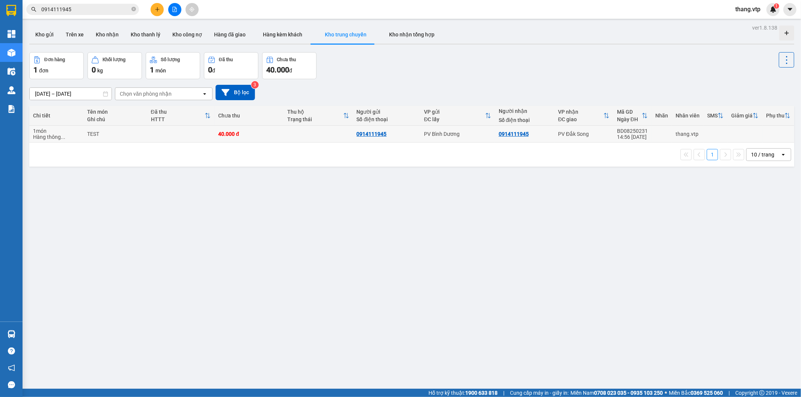
click at [53, 137] on td "1 món Hàng thông ..." at bounding box center [56, 134] width 54 height 17
click at [53, 130] on div "1 món" at bounding box center [56, 131] width 47 height 6
click at [173, 7] on icon "file-add" at bounding box center [174, 9] width 5 height 5
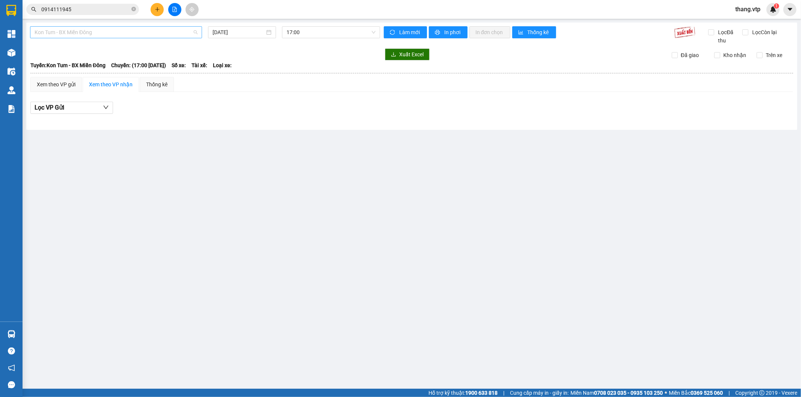
click at [83, 35] on span "Kon Tum - BX Miền Đông" at bounding box center [116, 32] width 163 height 11
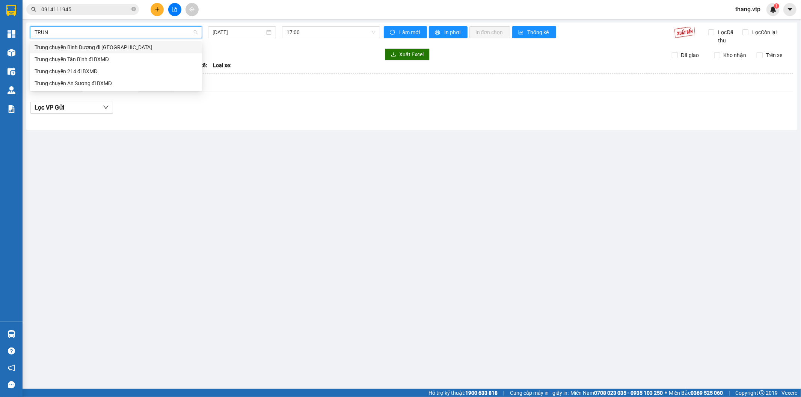
type input "TRUNG"
click at [102, 48] on div "Trung chuyển Bình Dương đi BXMĐ" at bounding box center [116, 47] width 163 height 8
type input "13/08/2025"
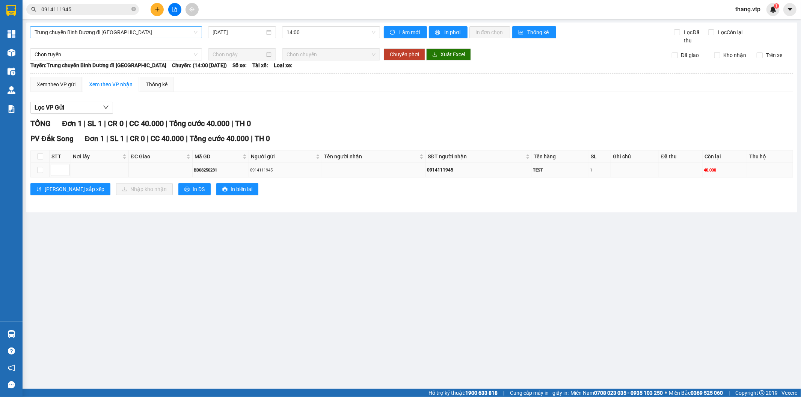
click at [47, 169] on td at bounding box center [40, 170] width 19 height 15
click at [43, 170] on td at bounding box center [40, 170] width 19 height 15
click at [37, 169] on input "checkbox" at bounding box center [40, 170] width 6 height 6
checkbox input "true"
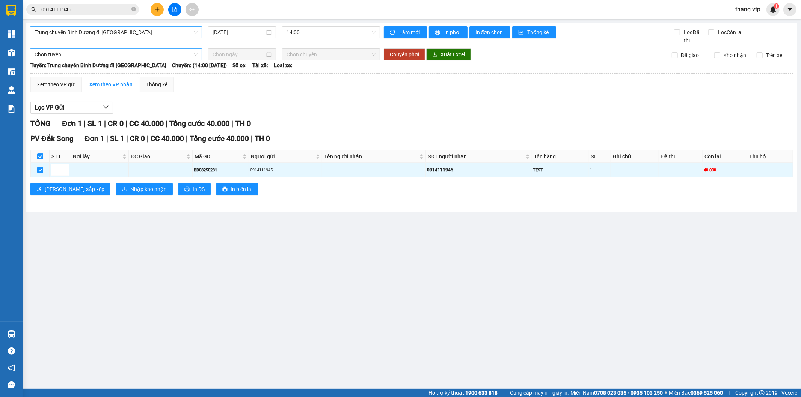
click at [80, 56] on span "Chọn tuyến" at bounding box center [116, 54] width 163 height 11
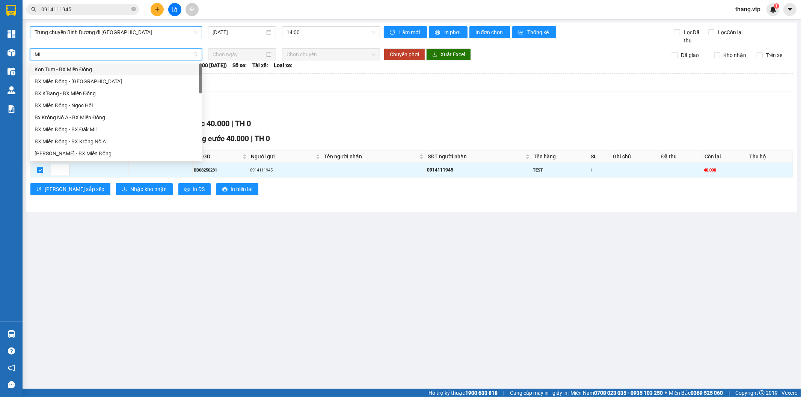
type input "M"
type input "DĂ"
click at [93, 78] on div "BX Miền Đông - BX Đăk Mil" at bounding box center [116, 81] width 163 height 8
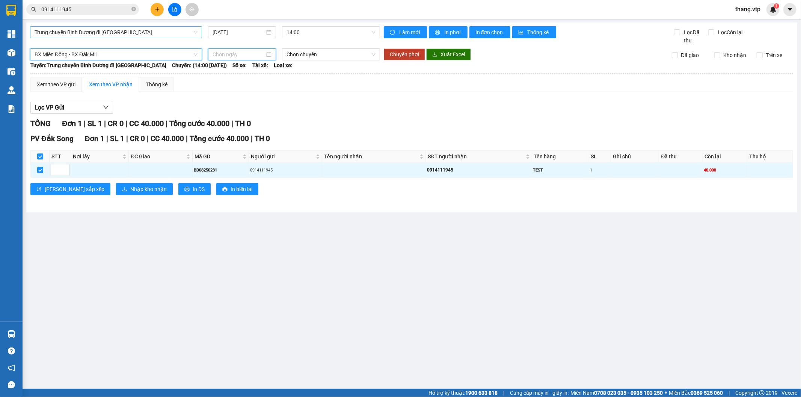
click at [230, 54] on input at bounding box center [239, 54] width 52 height 8
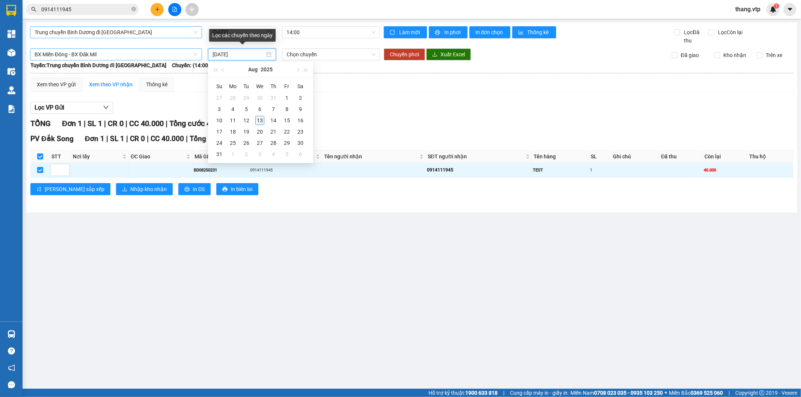
type input "13/08/2025"
click at [261, 121] on div "13" at bounding box center [259, 120] width 9 height 9
type input "13/08/2025"
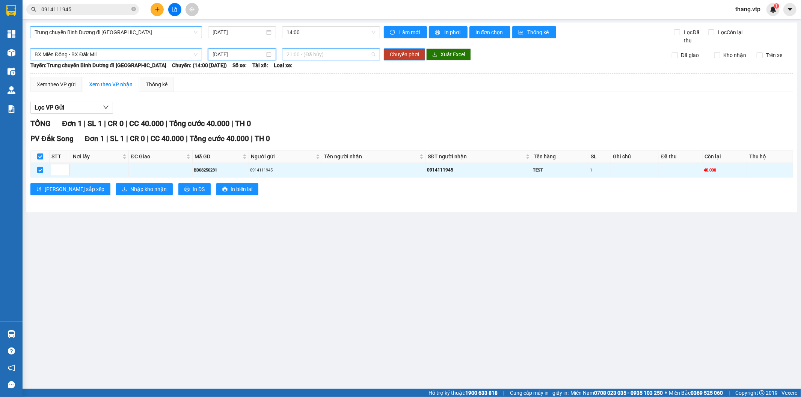
click at [339, 57] on span "21:00 - (Đã hủy)" at bounding box center [331, 54] width 89 height 11
drag, startPoint x: 391, startPoint y: 107, endPoint x: 222, endPoint y: 35, distance: 183.1
click at [376, 91] on div "Xem theo VP gửi Xem theo VP nhận Thống kê Lọc VP Gửi TỔNG Đơn 1 | SL 1 | CR 0 …" at bounding box center [411, 141] width 763 height 128
click at [71, 54] on span "BX Miền Đông - BX Đăk Mil" at bounding box center [116, 54] width 163 height 11
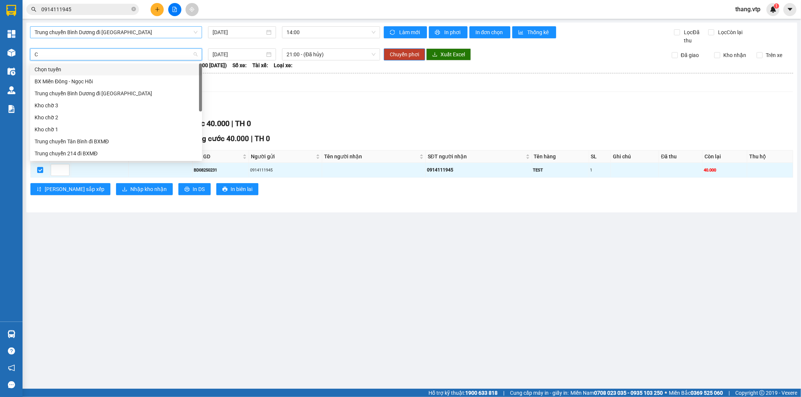
type input "CƯ"
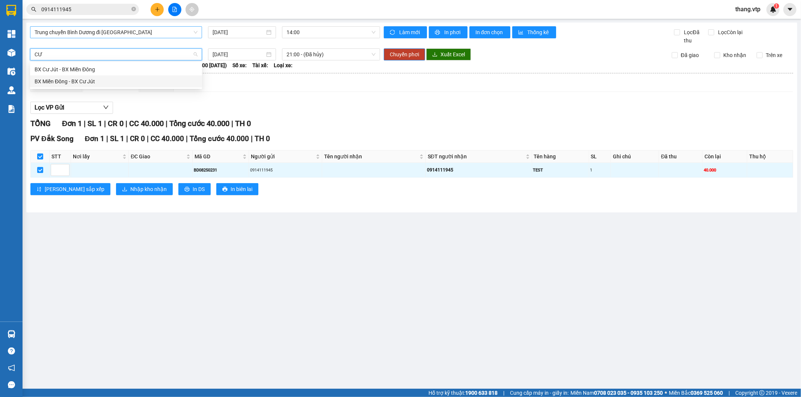
click at [97, 81] on div "BX Miền Đông - BX Cư Jút" at bounding box center [116, 81] width 163 height 8
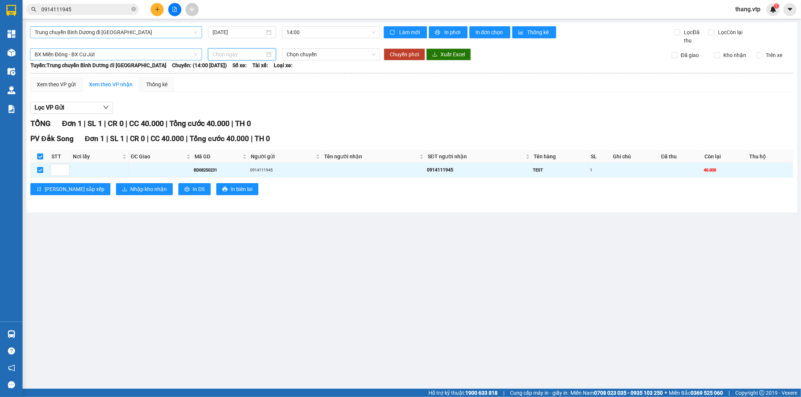
click at [231, 54] on input at bounding box center [239, 54] width 52 height 8
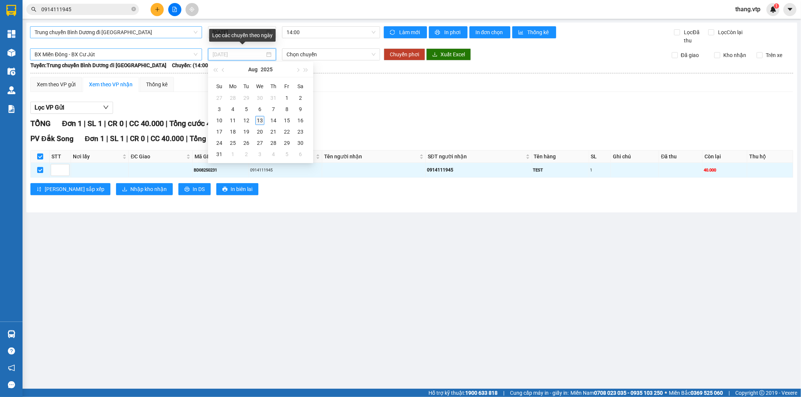
type input "13/08/2025"
drag, startPoint x: 259, startPoint y: 118, endPoint x: 271, endPoint y: 111, distance: 14.0
click at [260, 118] on div "13" at bounding box center [259, 120] width 9 height 9
type input "13/08/2025"
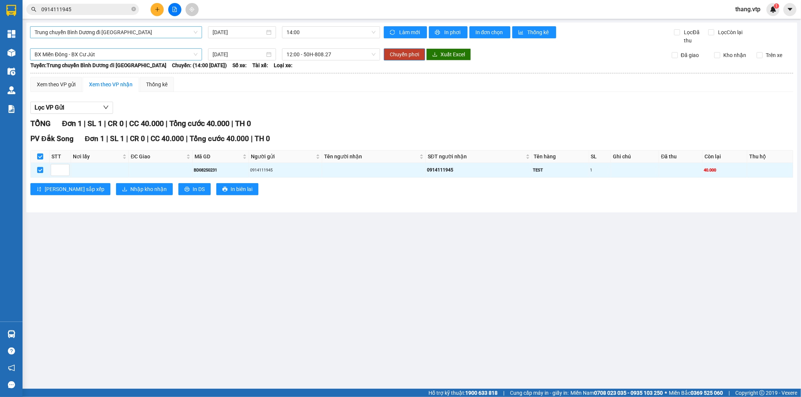
click at [361, 102] on div "Lọc VP Gửi TỔNG Đơn 1 | SL 1 | CR 0 | CC 40.000 | Tổng cước 40.000 | TH 0 PV Đ…" at bounding box center [411, 151] width 763 height 107
click at [314, 51] on span "12:00 - 50H-808.27" at bounding box center [331, 54] width 89 height 11
click at [315, 89] on div "21:00 - 50F-002.68" at bounding box center [316, 93] width 59 height 8
click at [415, 91] on div "Xem theo VP gửi Xem theo VP nhận Thống kê" at bounding box center [411, 84] width 763 height 15
click at [411, 56] on span "Chuyển phơi" at bounding box center [404, 54] width 29 height 8
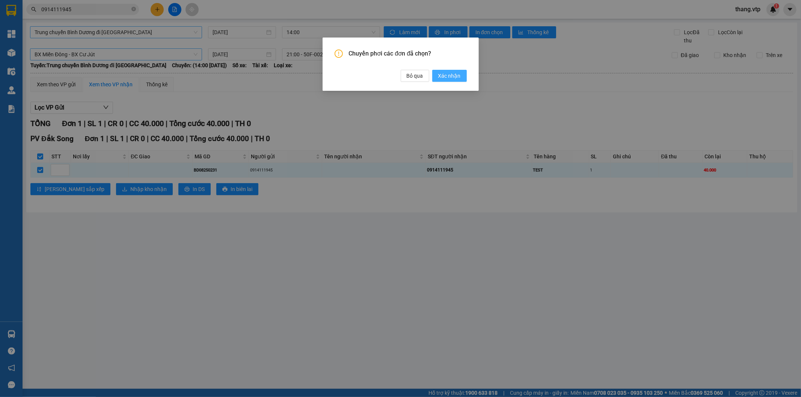
click at [456, 72] on span "Xác nhận" at bounding box center [449, 76] width 23 height 8
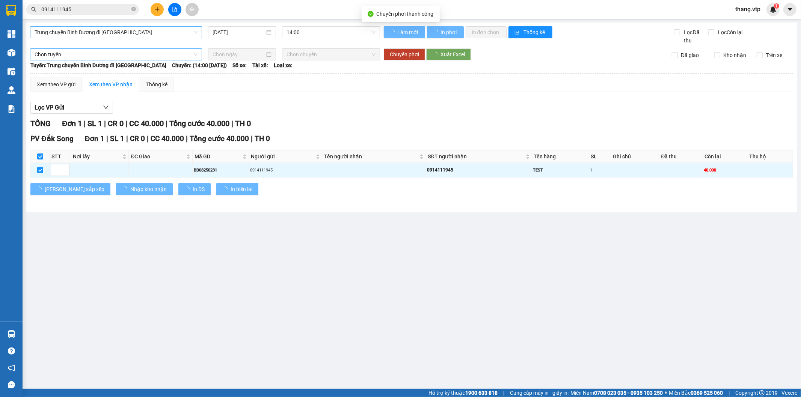
checkbox input "false"
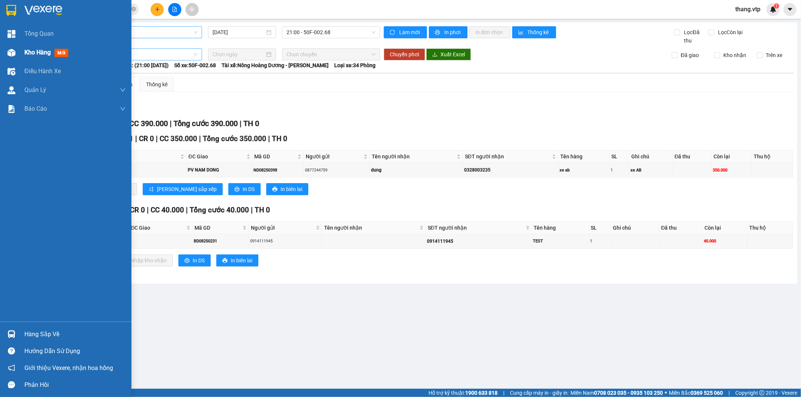
click at [27, 55] on span "Kho hàng" at bounding box center [37, 52] width 26 height 7
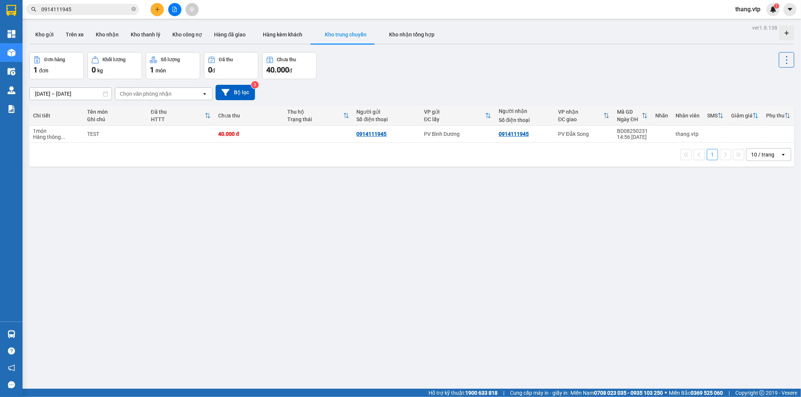
click at [356, 73] on div "Đơn hàng 1 đơn Khối lượng 0 kg Số lượng 1 món Đã thu 0 đ Chưa thu 40.000 đ" at bounding box center [411, 65] width 765 height 27
click at [441, 133] on div "PV Bình Dương" at bounding box center [457, 134] width 67 height 6
click at [84, 8] on input "text" at bounding box center [85, 9] width 89 height 8
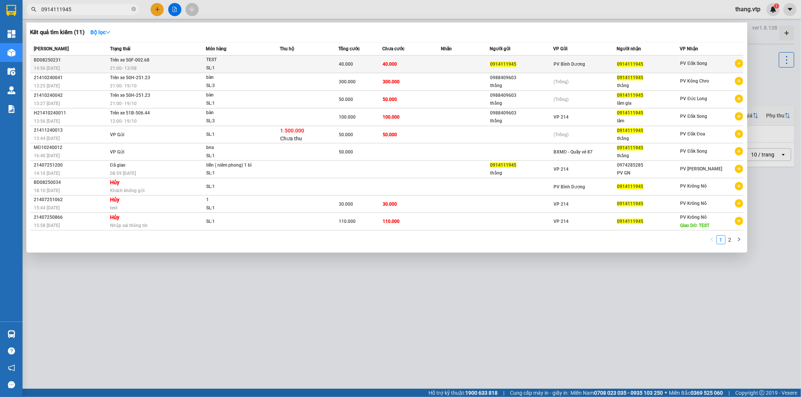
type input "0914111945"
click at [228, 59] on div "TEST" at bounding box center [234, 60] width 56 height 8
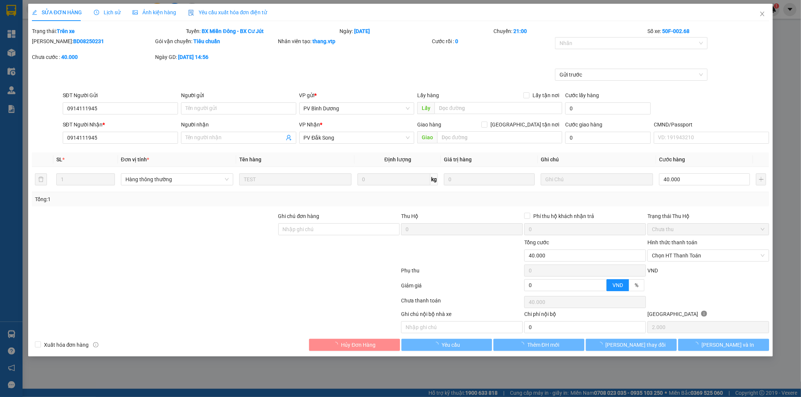
type input "0914111945"
type input "40.000"
type input "2.000"
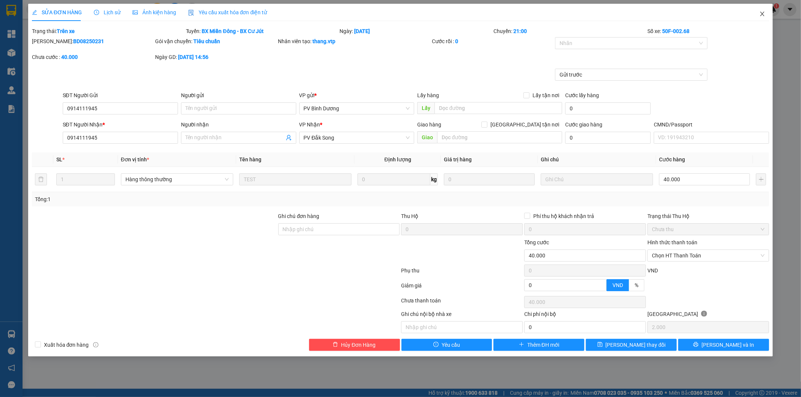
click at [760, 15] on span "Close" at bounding box center [762, 14] width 21 height 21
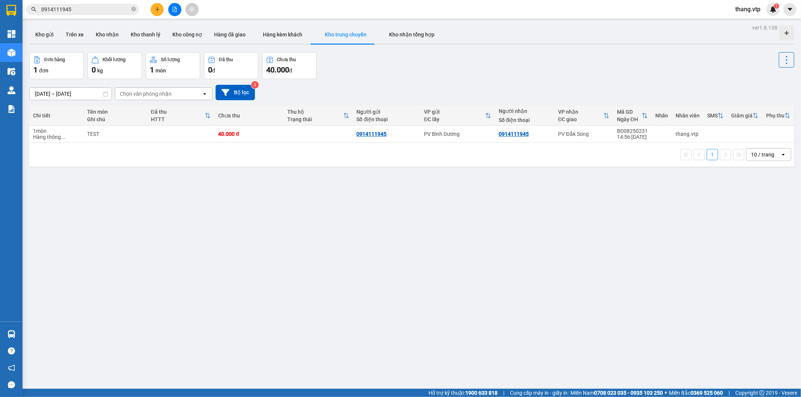
click at [484, 182] on div "ver 1.8.138 Kho gửi Trên xe Kho nhận Kho thanh lý Kho công nợ Hàng đã giao Hàng…" at bounding box center [411, 221] width 771 height 397
click at [494, 162] on div "1 10 / trang open" at bounding box center [411, 155] width 765 height 24
click at [66, 127] on td "1 món Hàng thông ..." at bounding box center [56, 134] width 54 height 17
click at [62, 129] on div "1 món" at bounding box center [56, 131] width 47 height 6
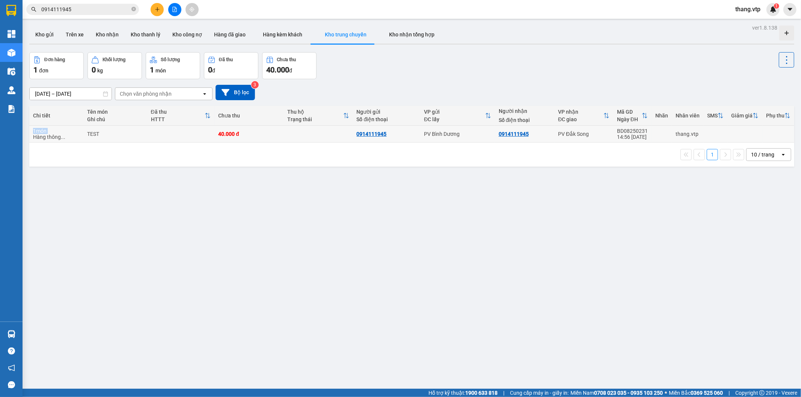
click at [62, 129] on div "1 món" at bounding box center [56, 131] width 47 height 6
click at [153, 125] on th "Đã thu HTTT" at bounding box center [180, 116] width 67 height 20
click at [205, 111] on div "Đã thu HTTT" at bounding box center [181, 115] width 60 height 15
drag, startPoint x: 148, startPoint y: 223, endPoint x: 189, endPoint y: 325, distance: 109.9
click at [148, 223] on div "ver 1.8.138 Kho gửi Trên xe Kho nhận Kho thanh lý Kho công nợ Hàng đã giao Hàng…" at bounding box center [411, 221] width 771 height 397
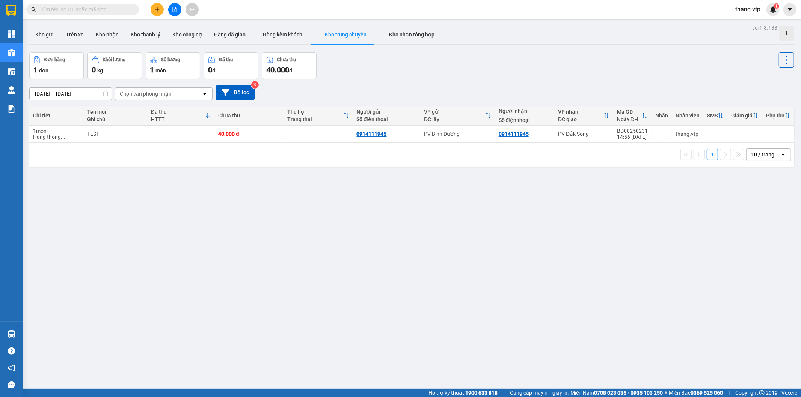
click at [572, 160] on div "1 10 / trang open" at bounding box center [411, 154] width 759 height 13
click at [398, 77] on div "Đơn hàng 1 đơn Khối lượng 0 kg Số lượng 1 món Đã thu 0 đ Chưa thu 40.000 đ" at bounding box center [411, 65] width 765 height 27
click at [78, 130] on div "1 món" at bounding box center [56, 131] width 47 height 6
click at [255, 129] on td "40.000 đ" at bounding box center [248, 134] width 69 height 17
click at [467, 127] on td "PV Bình Dương" at bounding box center [457, 134] width 75 height 17
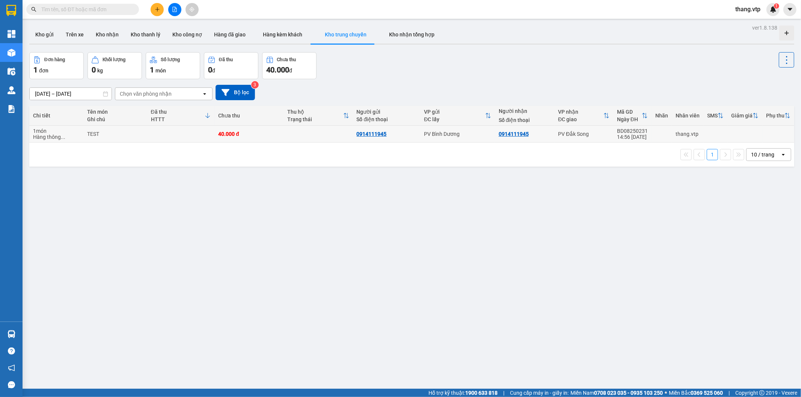
click at [521, 136] on div "0914111945" at bounding box center [514, 134] width 30 height 6
click at [160, 167] on div "ver 1.8.138 Kho gửi Trên xe Kho nhận Kho thanh lý Kho công nợ Hàng đã giao Hàng…" at bounding box center [411, 221] width 771 height 397
click at [375, 277] on div "ver 1.8.138 Kho gửi Trên xe Kho nhận Kho thanh lý Kho công nợ Hàng đã giao Hàng…" at bounding box center [411, 221] width 771 height 397
